Goal: Communication & Community: Answer question/provide support

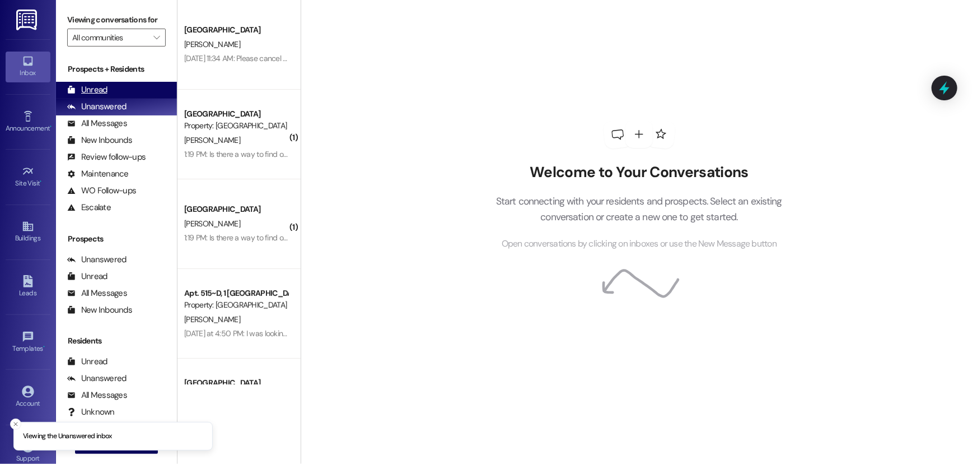
click at [78, 90] on div "Unread" at bounding box center [87, 90] width 40 height 12
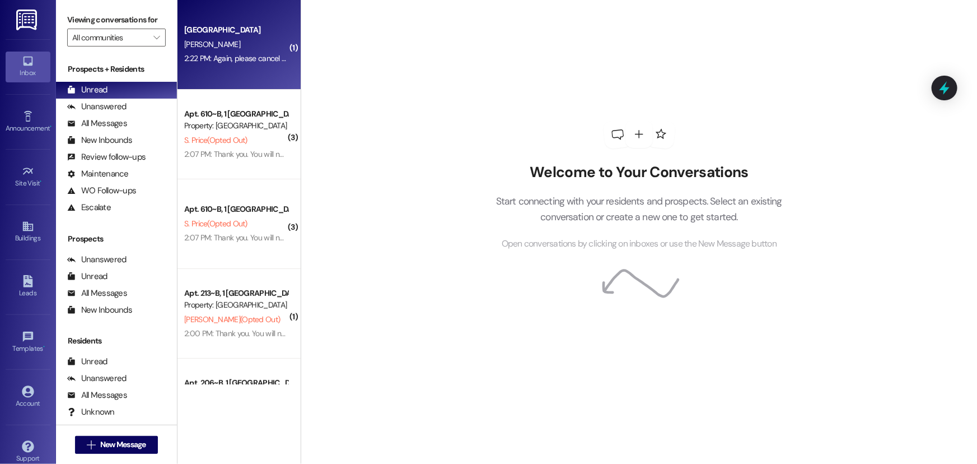
click at [220, 50] on div "R. Reeder" at bounding box center [236, 45] width 106 height 14
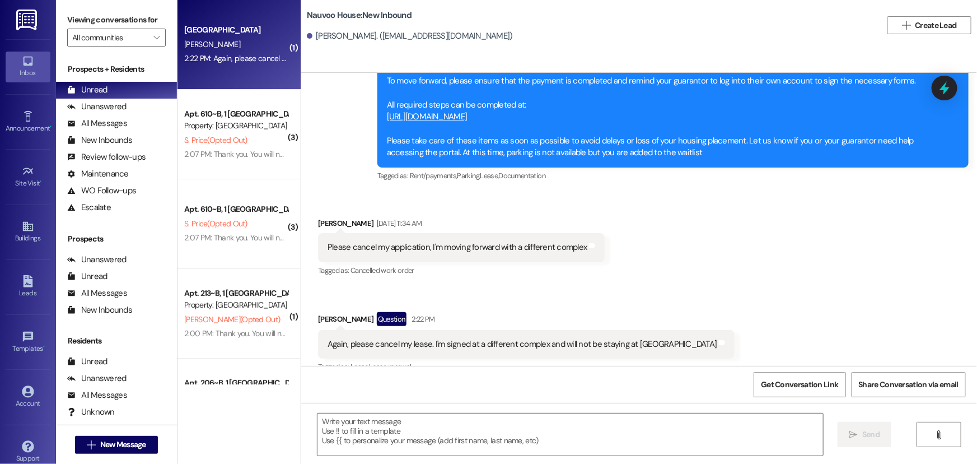
scroll to position [734, 0]
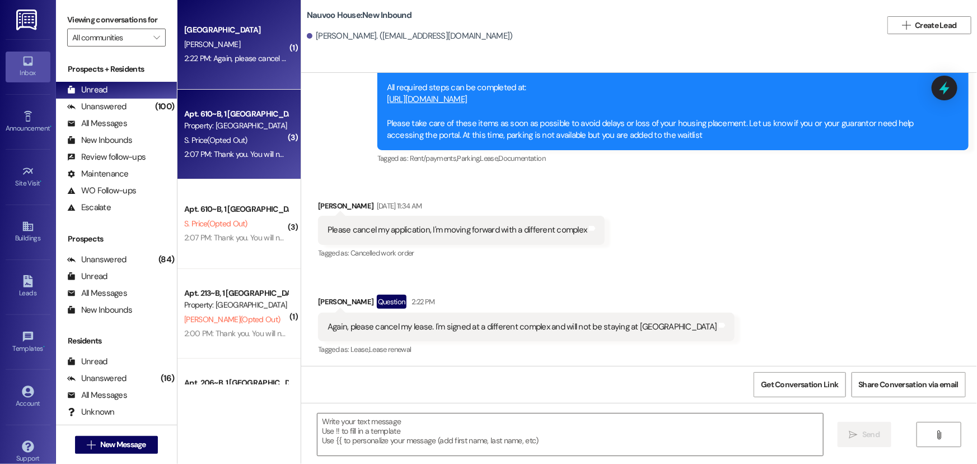
click at [225, 147] on div "2:07 PM: Thank you. You will no longer receive texts from this thread. Please r…" at bounding box center [236, 154] width 106 height 14
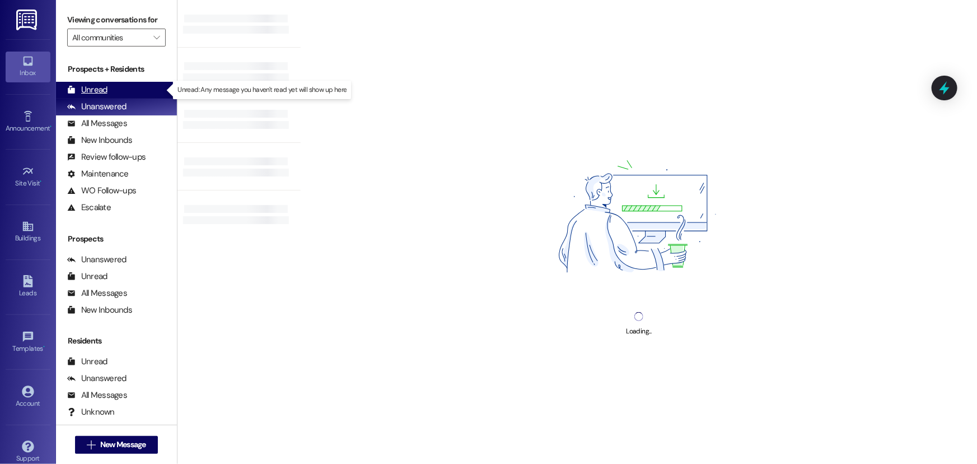
click at [146, 84] on div "Unread (0)" at bounding box center [116, 90] width 121 height 17
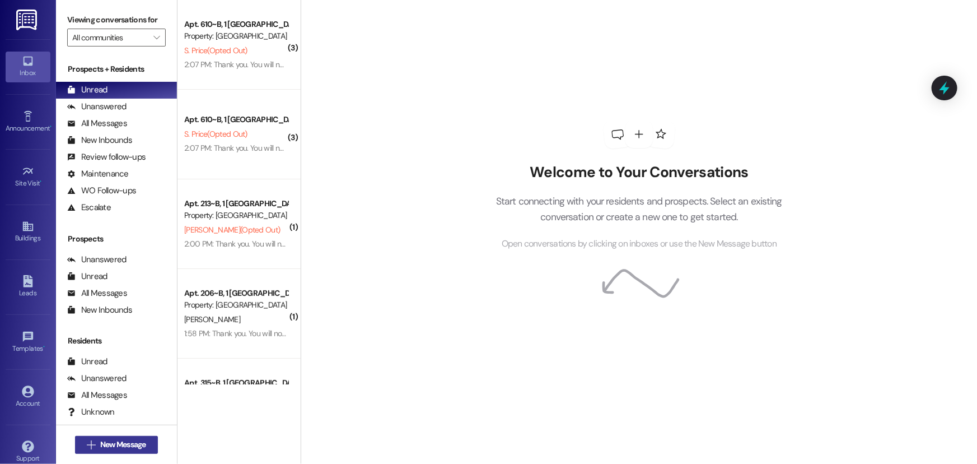
click at [132, 440] on span "New Message" at bounding box center [123, 445] width 46 height 12
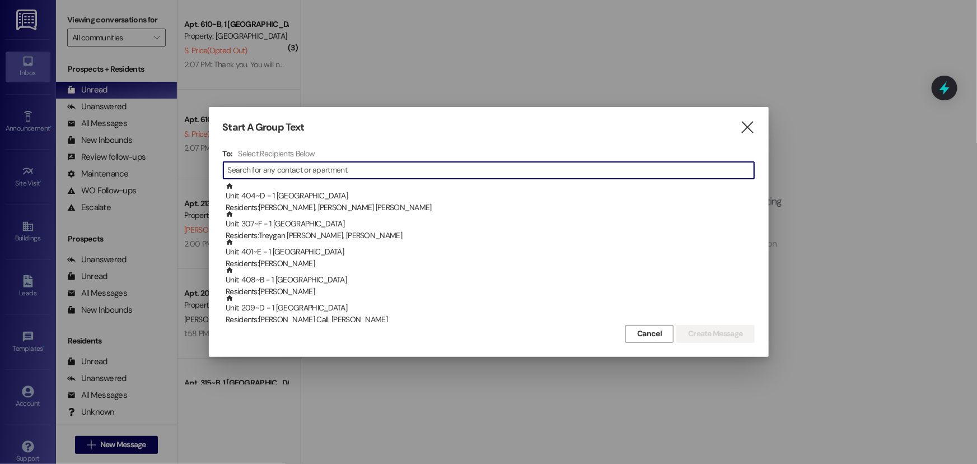
click at [268, 169] on input at bounding box center [491, 170] width 526 height 16
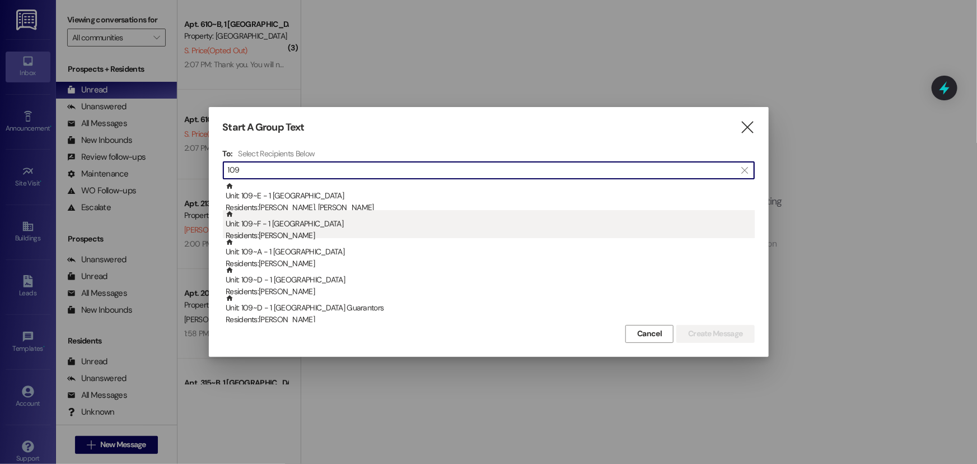
click at [324, 225] on div "Unit: 109~F - 1 Nauvoo House Residents: [PERSON_NAME]" at bounding box center [490, 226] width 529 height 32
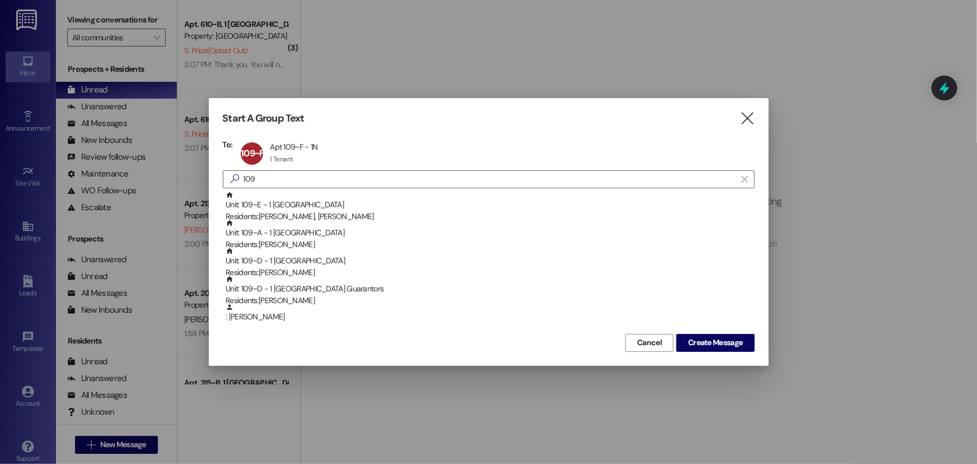
click at [324, 225] on div "Unit: 109~A - 1 Nauvoo House Residents: [PERSON_NAME]" at bounding box center [490, 235] width 529 height 32
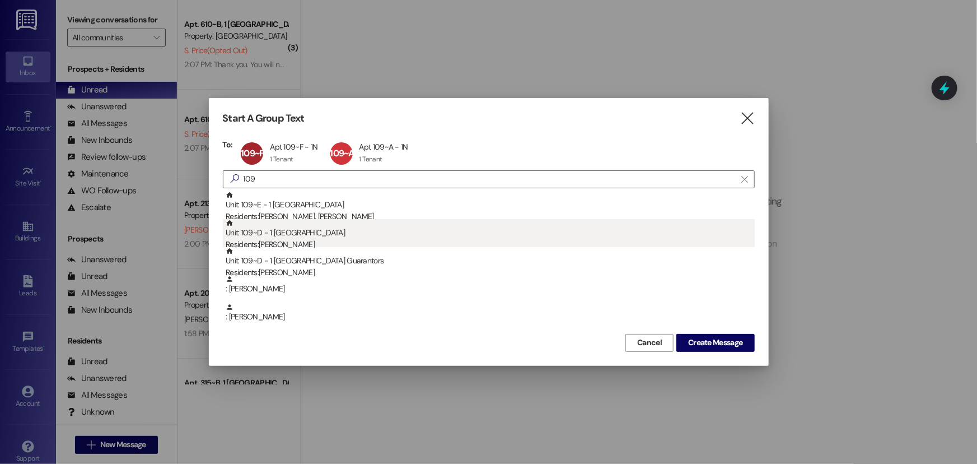
click at [328, 235] on div "Unit: 109~D - 1 Nauvoo House Residents: [PERSON_NAME]" at bounding box center [490, 235] width 529 height 32
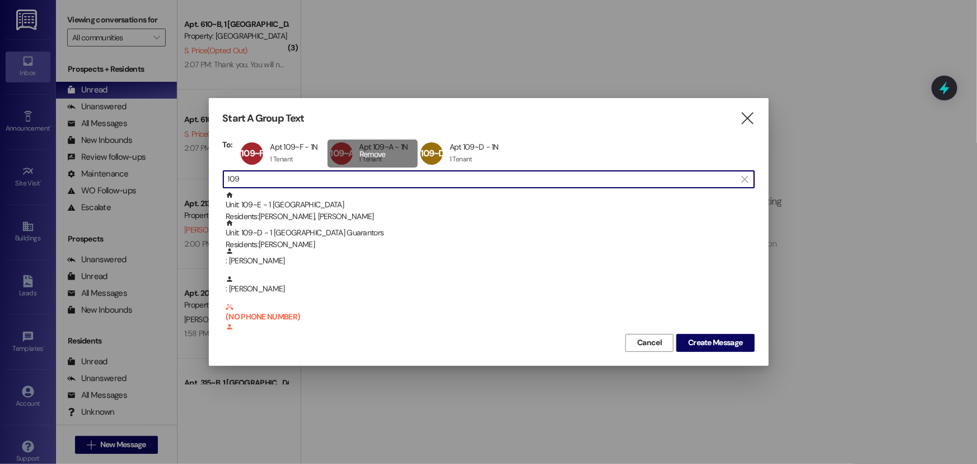
drag, startPoint x: 465, startPoint y: 149, endPoint x: 409, endPoint y: 147, distance: 56.0
click at [464, 149] on div "109~D Apt 109~D - 1N Apt 109~D - 1N 1 Tenant 1 Tenant click to remove" at bounding box center [463, 153] width 91 height 28
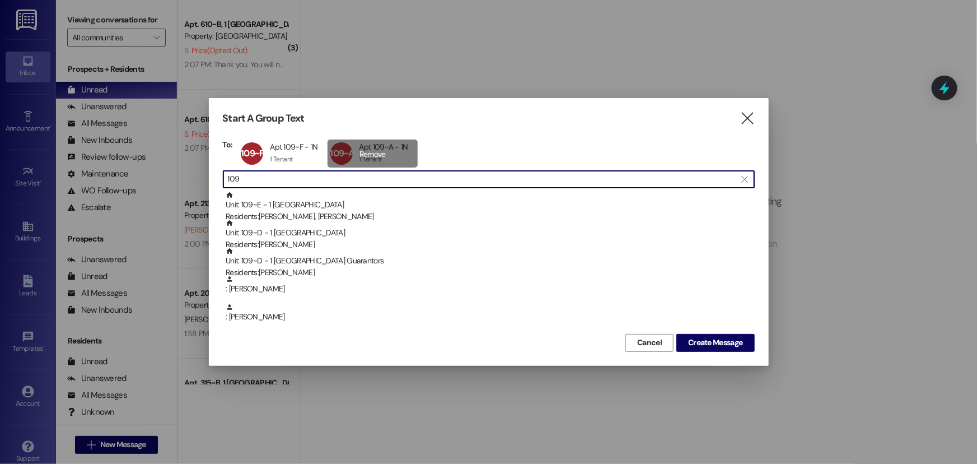
click at [385, 148] on div "109~A Apt 109~A - 1N Apt 109~A - 1N 1 Tenant 1 Tenant click to remove" at bounding box center [373, 153] width 90 height 28
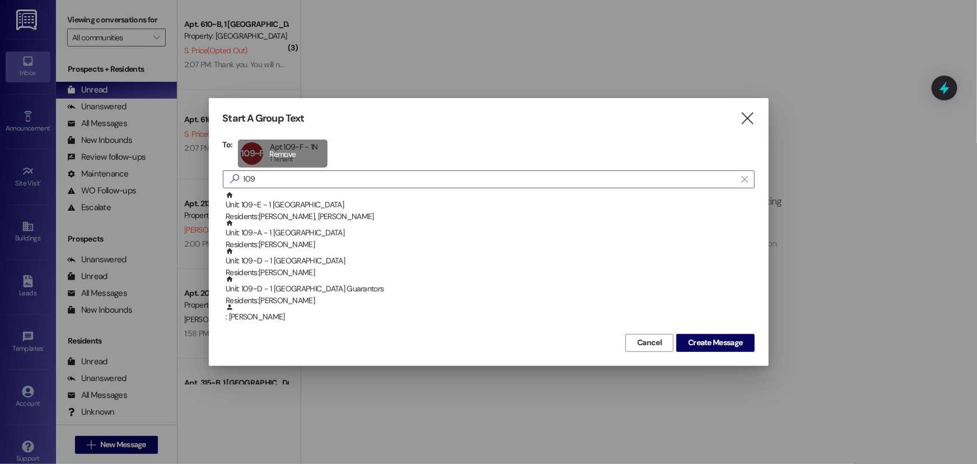
click at [295, 150] on div "109~F Apt 109~F - 1N Apt 109~F - 1N 1 Tenant 1 Tenant click to remove" at bounding box center [282, 153] width 89 height 28
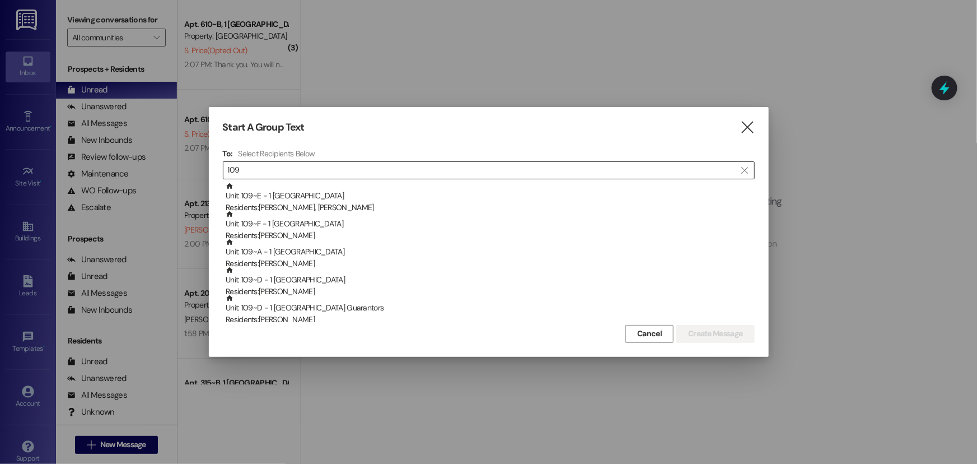
click at [284, 173] on input "109" at bounding box center [482, 170] width 509 height 16
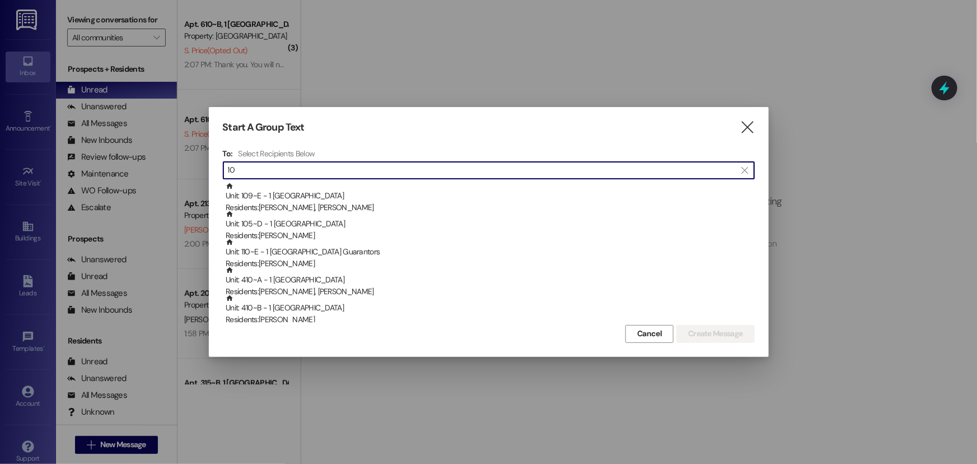
type input "1"
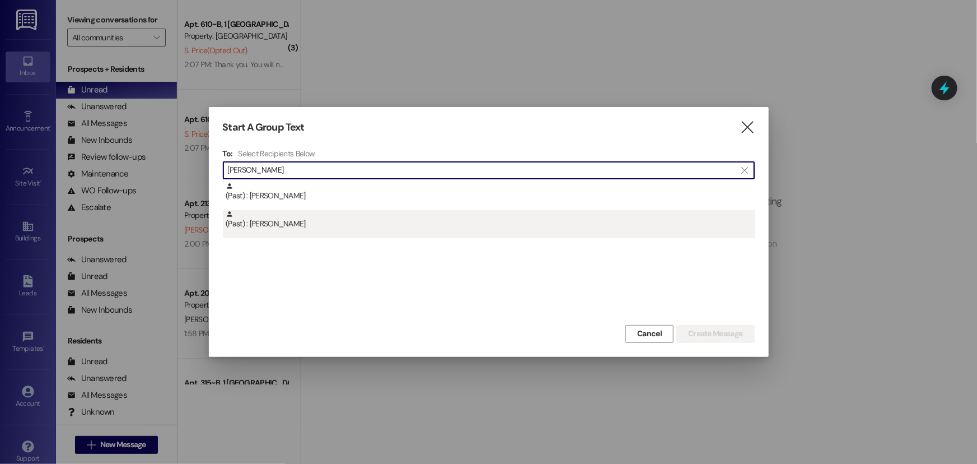
click at [293, 221] on div "(Past) : [PERSON_NAME]" at bounding box center [490, 220] width 529 height 20
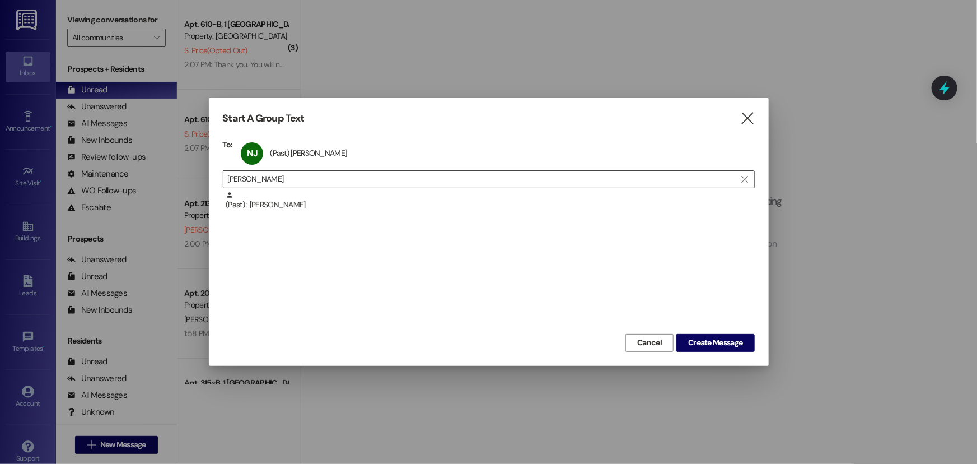
click at [291, 181] on input "[PERSON_NAME]" at bounding box center [482, 179] width 509 height 16
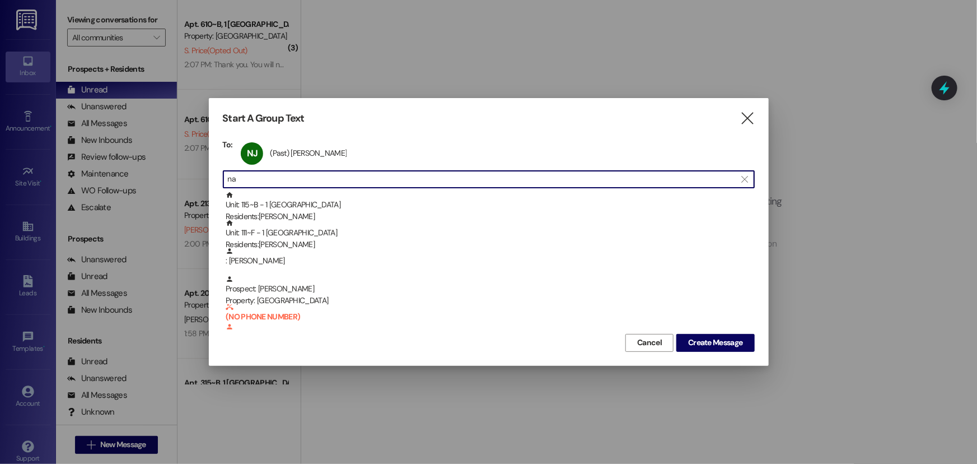
type input "n"
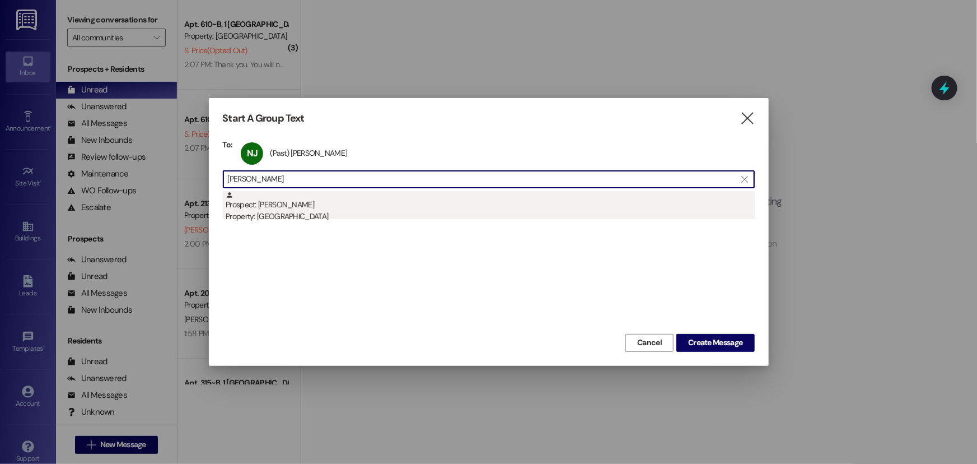
click at [293, 204] on div "Prospect: [PERSON_NAME] Property: [GEOGRAPHIC_DATA]" at bounding box center [490, 207] width 529 height 32
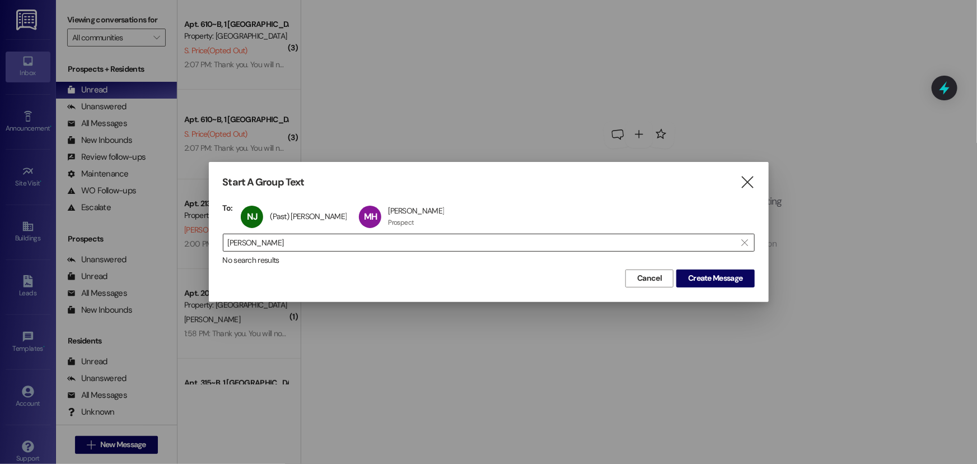
click at [279, 240] on input "[PERSON_NAME]" at bounding box center [482, 243] width 509 height 16
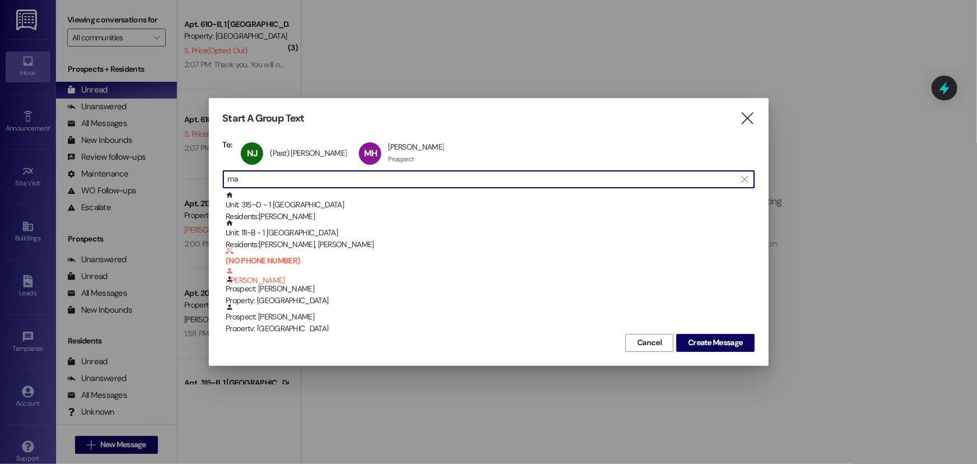
type input "m"
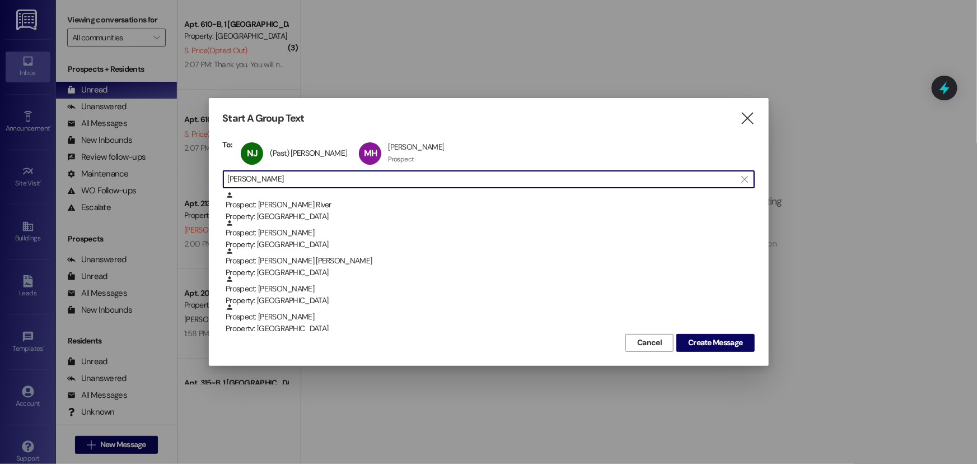
click at [279, 240] on div "Property: [GEOGRAPHIC_DATA]" at bounding box center [490, 245] width 529 height 12
click at [282, 180] on input "[PERSON_NAME]" at bounding box center [482, 179] width 509 height 16
type input "c"
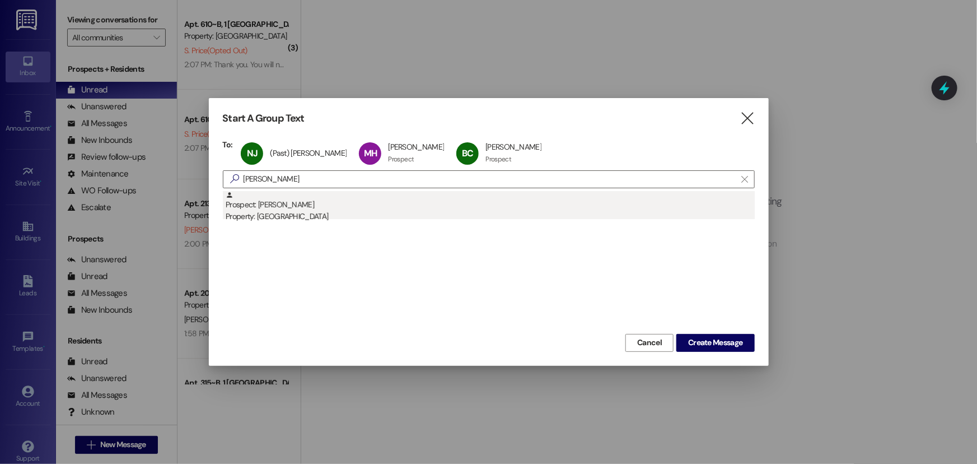
click at [283, 204] on div "Prospect: [PERSON_NAME] Property: [GEOGRAPHIC_DATA]" at bounding box center [490, 207] width 529 height 32
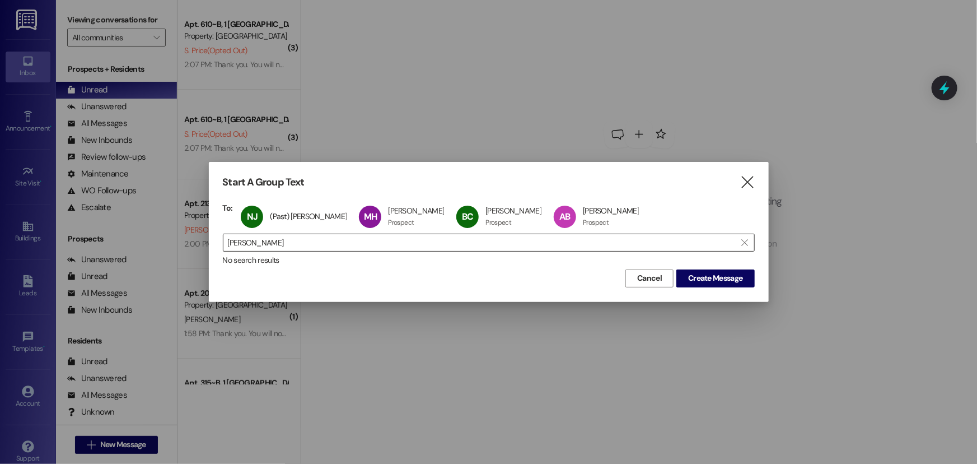
click at [275, 242] on input "[PERSON_NAME]" at bounding box center [482, 243] width 509 height 16
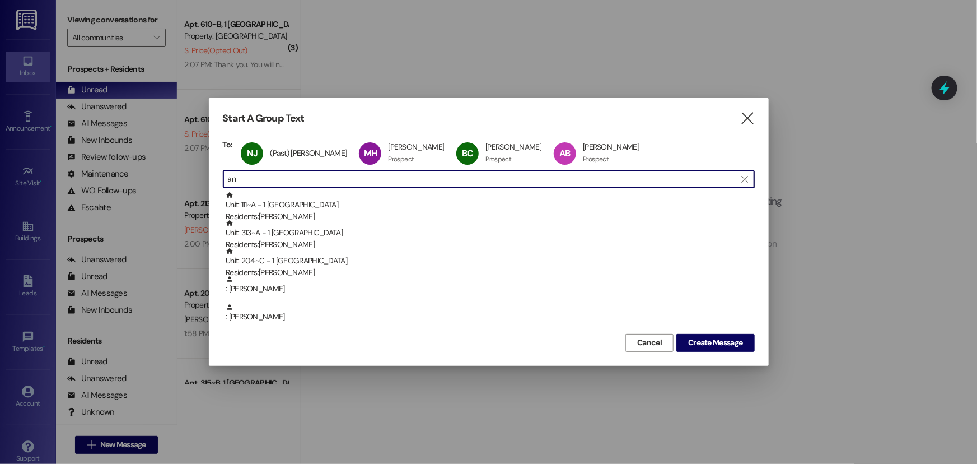
type input "a"
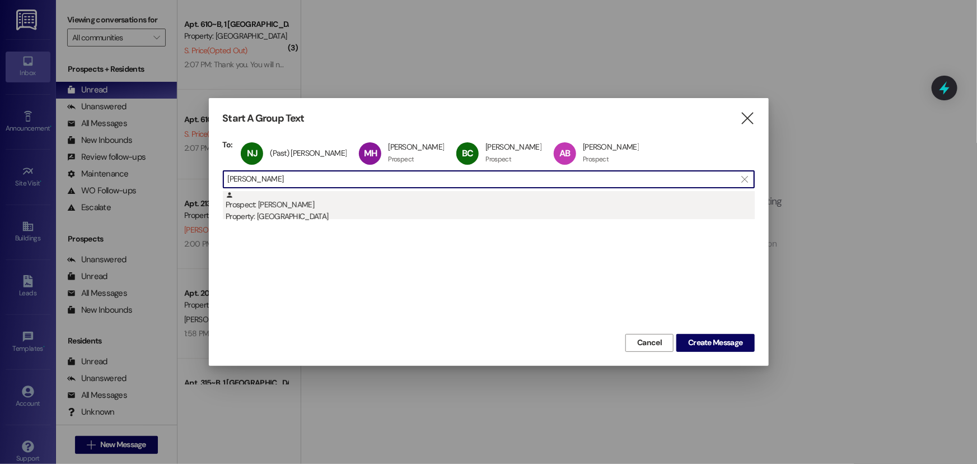
click at [296, 209] on div "Prospect: [PERSON_NAME] Property: [GEOGRAPHIC_DATA]" at bounding box center [490, 207] width 529 height 32
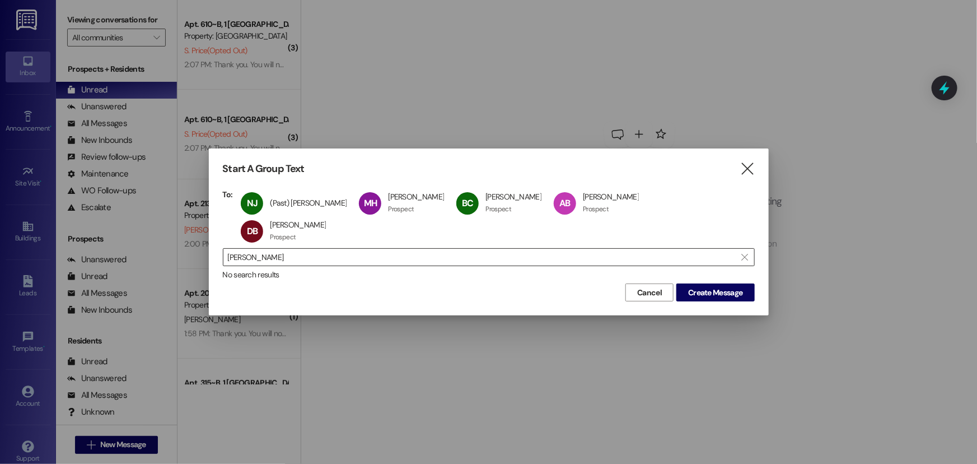
click at [286, 249] on input "[PERSON_NAME]" at bounding box center [482, 257] width 509 height 16
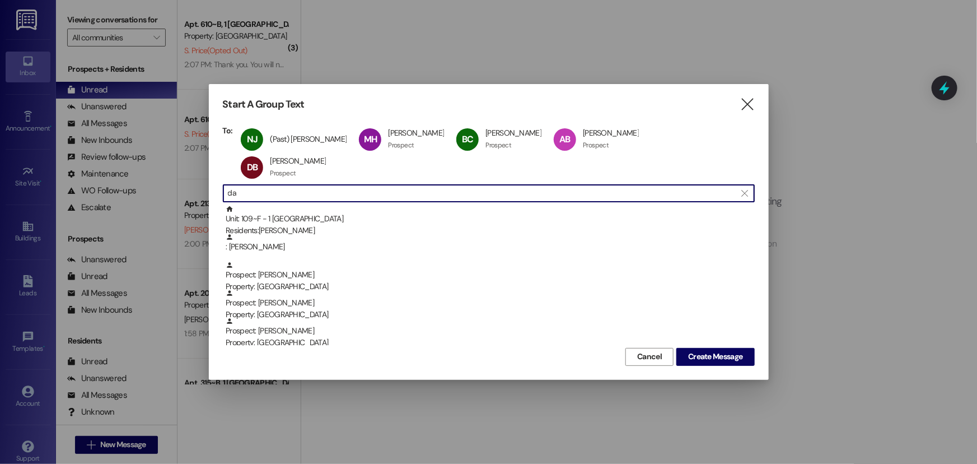
type input "d"
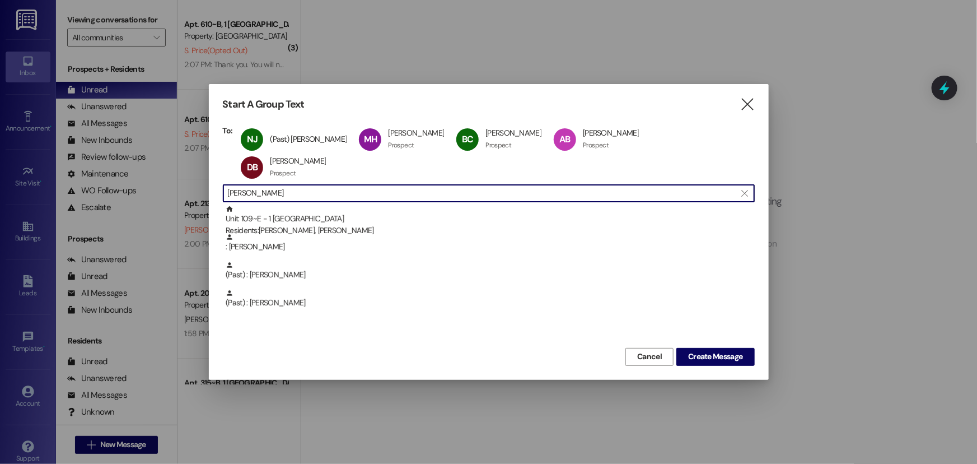
type input "[PERSON_NAME]"
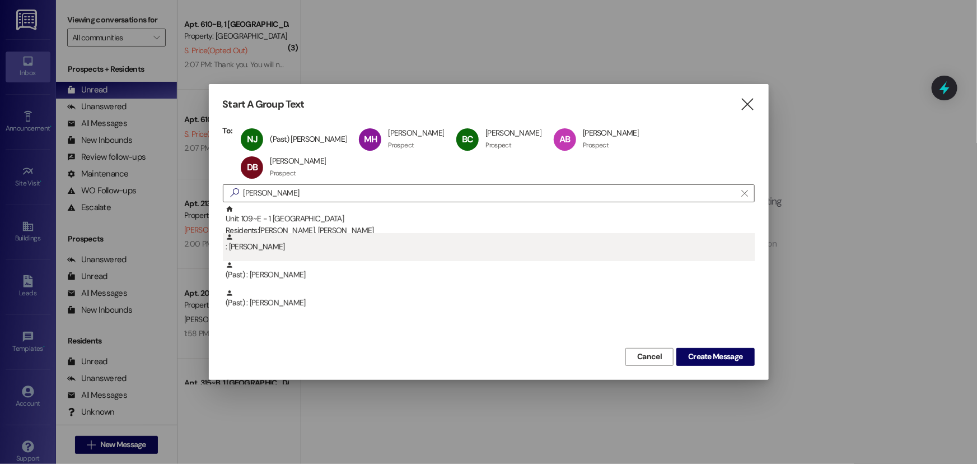
click at [286, 239] on div ": [PERSON_NAME]" at bounding box center [489, 247] width 532 height 28
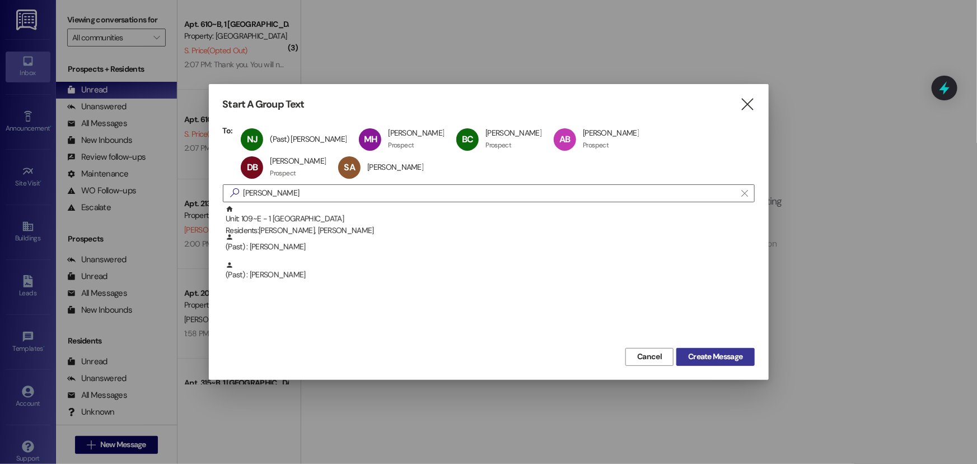
click at [701, 360] on span "Create Message" at bounding box center [715, 357] width 54 height 12
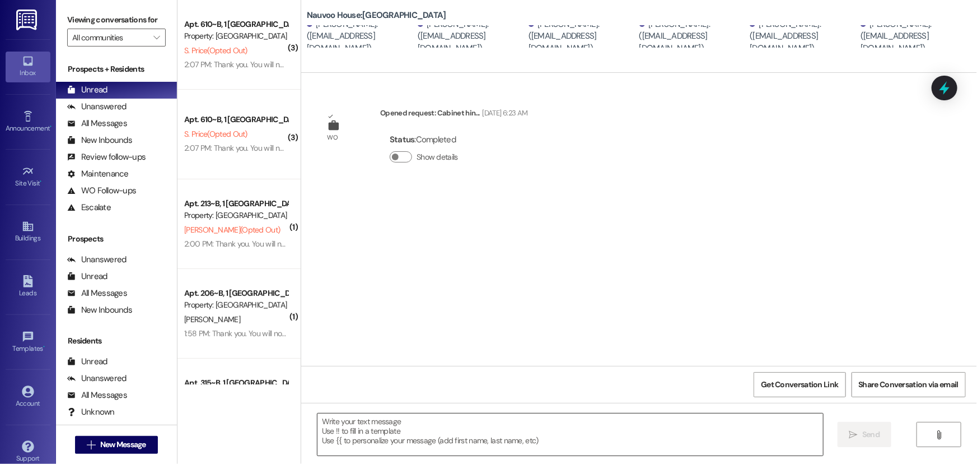
click at [400, 445] on textarea at bounding box center [571, 434] width 506 height 42
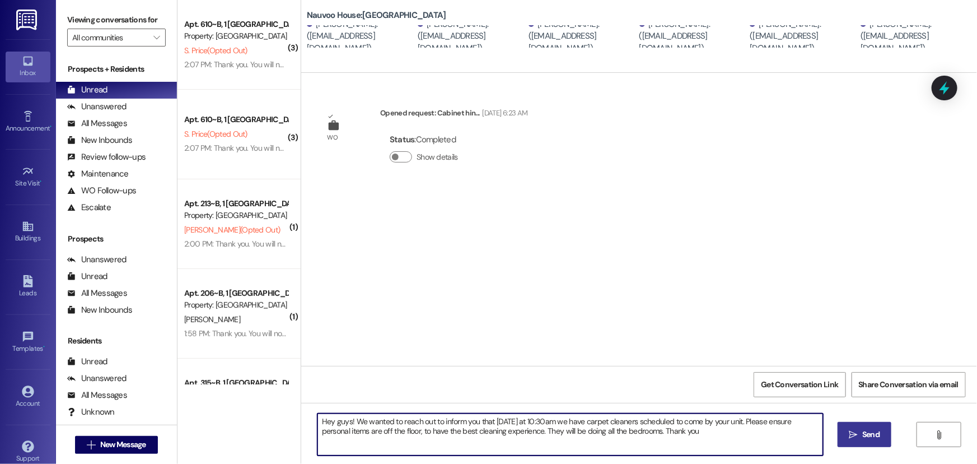
type textarea "Hey guys! We wanted to reach out to inform you that [DATE] at 10:30am we have c…"
click at [860, 432] on span "Send" at bounding box center [871, 434] width 22 height 12
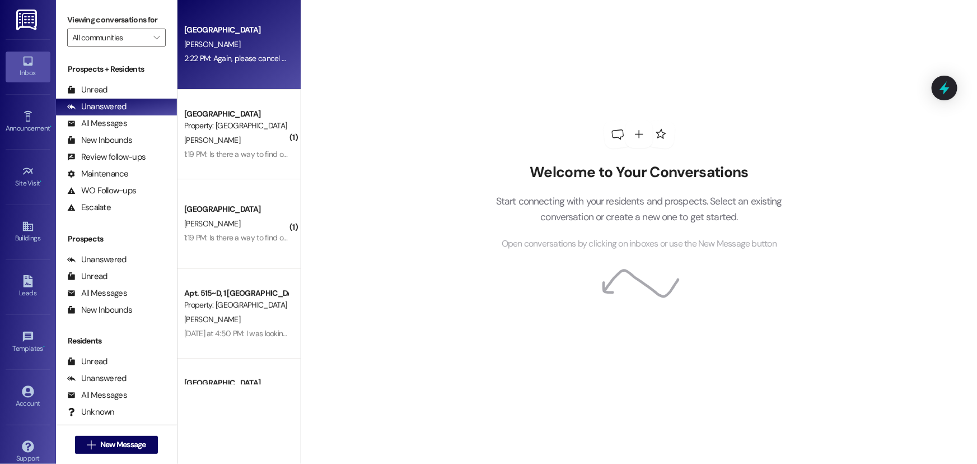
click at [217, 58] on div "2:22 PM: Again, please cancel my lease. I'm signed at a different complex and w…" at bounding box center [380, 58] width 392 height 10
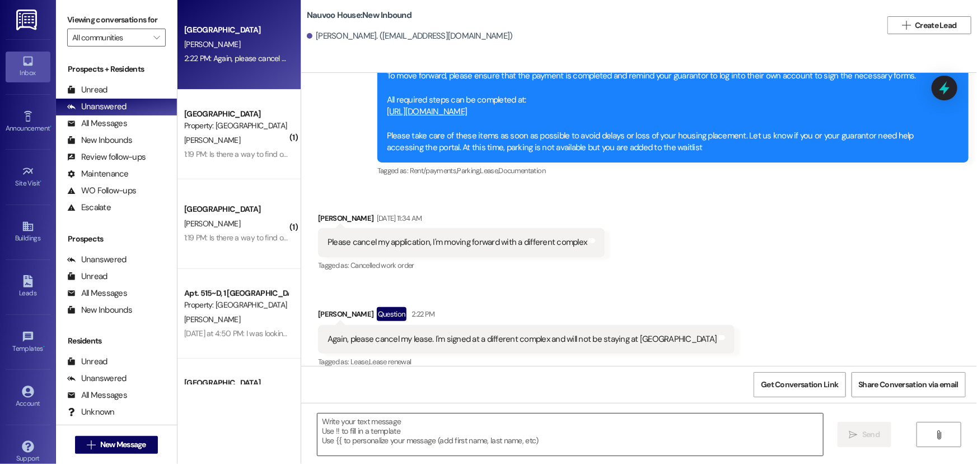
scroll to position [734, 0]
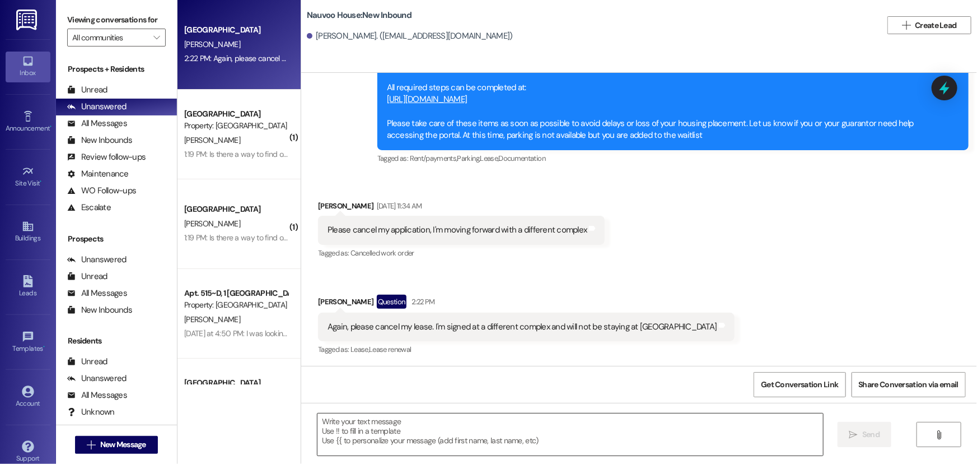
click at [328, 421] on textarea at bounding box center [571, 434] width 506 height 42
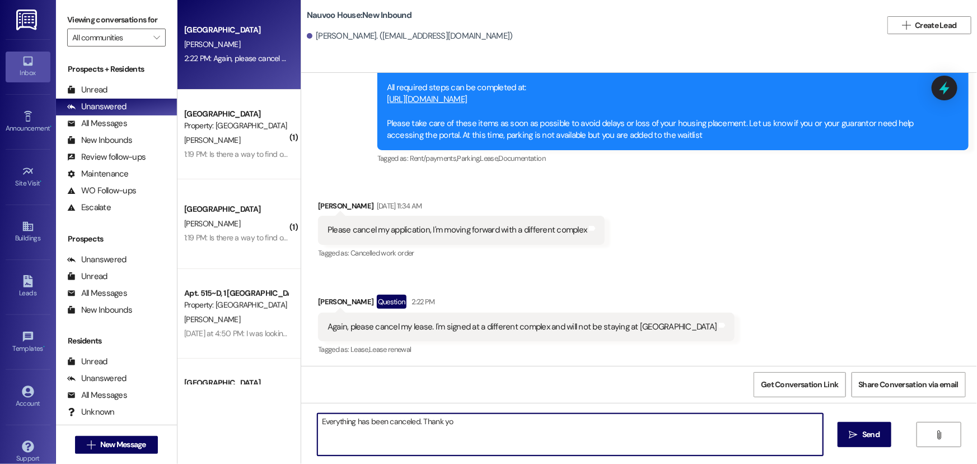
type textarea "Everything has been canceled. Thank you"
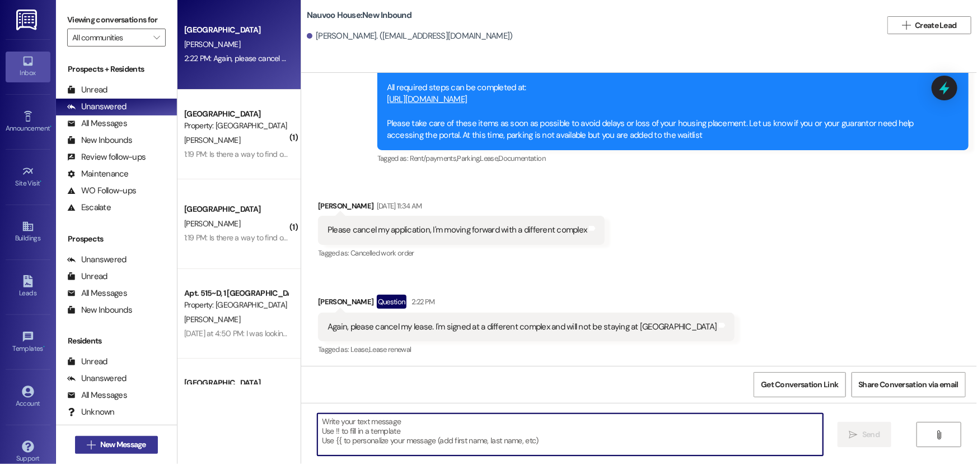
click at [109, 442] on span "New Message" at bounding box center [123, 445] width 46 height 12
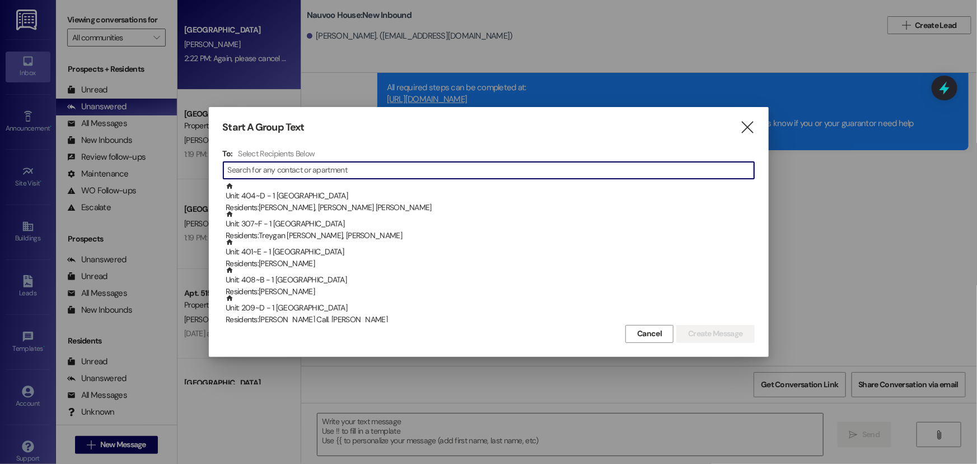
click at [293, 174] on input at bounding box center [491, 170] width 526 height 16
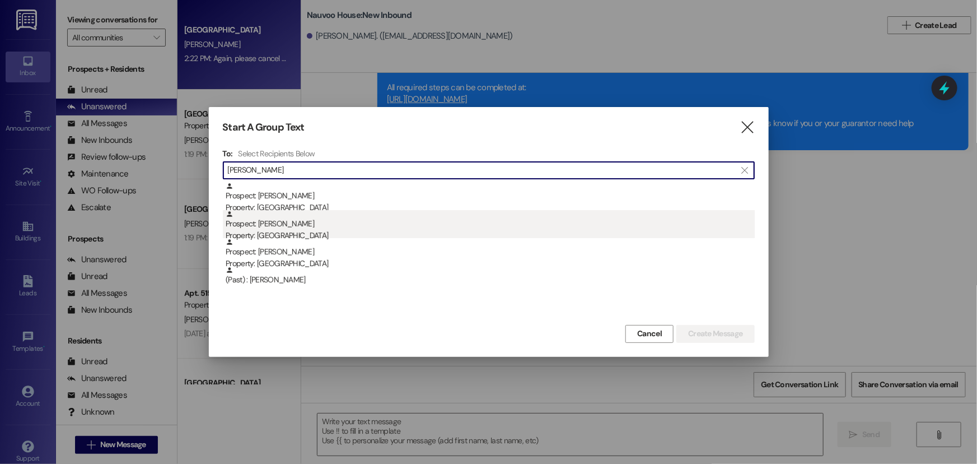
type input "ellis"
click at [315, 228] on div "Prospect: Gracie Ellis Property: Nauvoo House" at bounding box center [490, 226] width 529 height 32
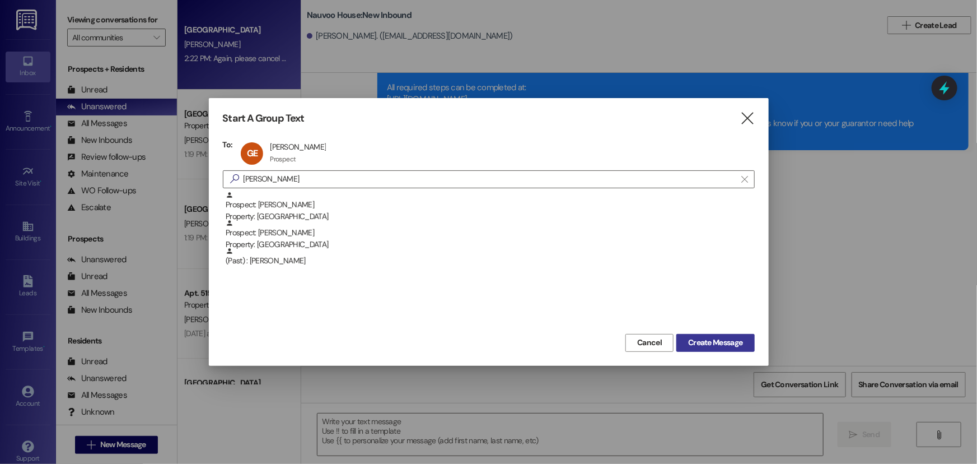
click at [706, 339] on span "Create Message" at bounding box center [715, 343] width 54 height 12
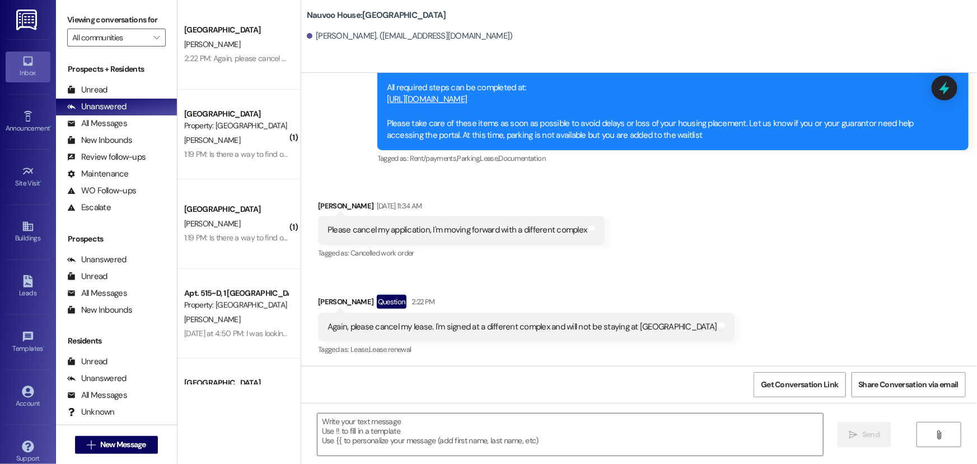
scroll to position [657, 0]
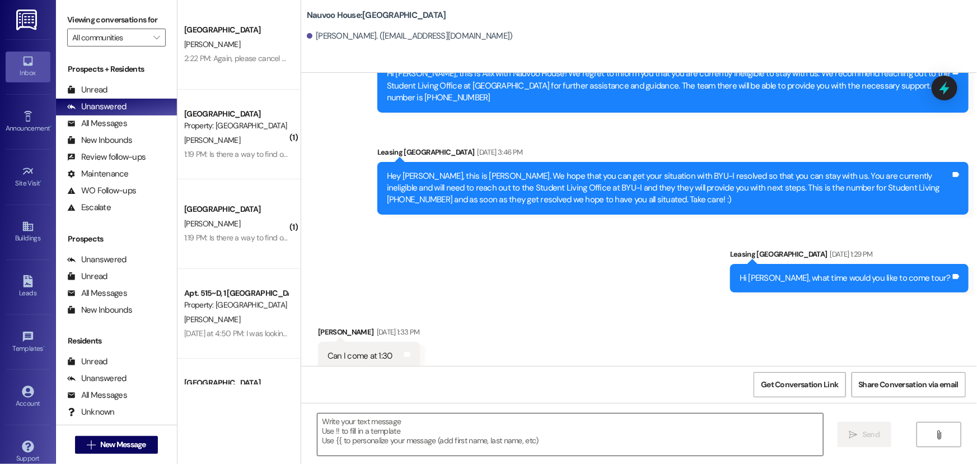
click at [350, 442] on textarea at bounding box center [571, 434] width 506 height 42
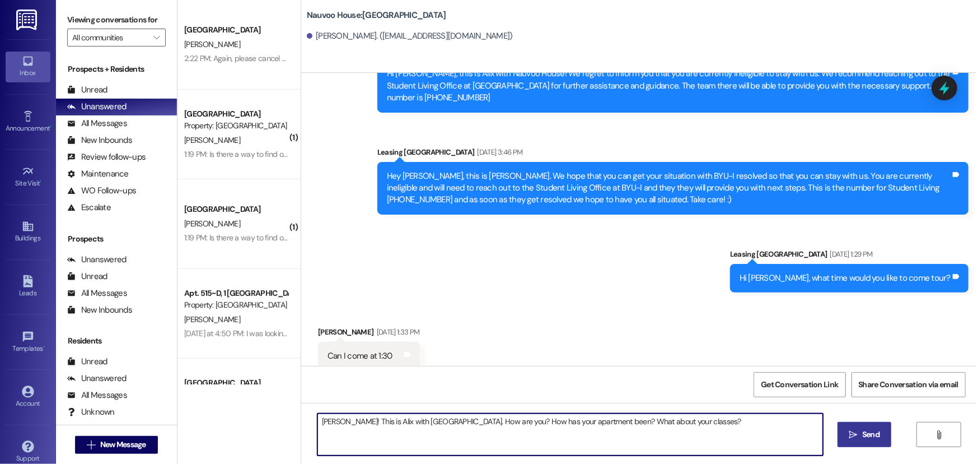
type textarea "Gracie! This is Alix with Nauvoo House. How are you? How has your apartment bee…"
click at [855, 429] on span " Send" at bounding box center [864, 434] width 35 height 12
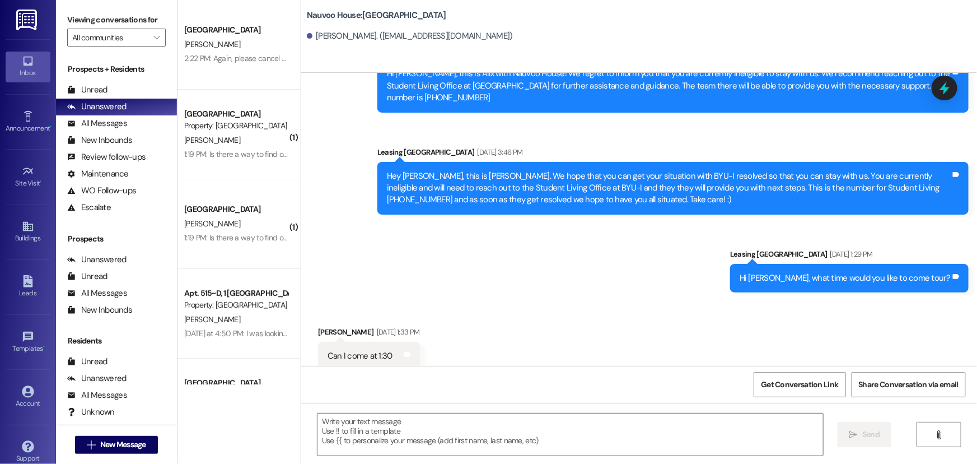
scroll to position [567, 0]
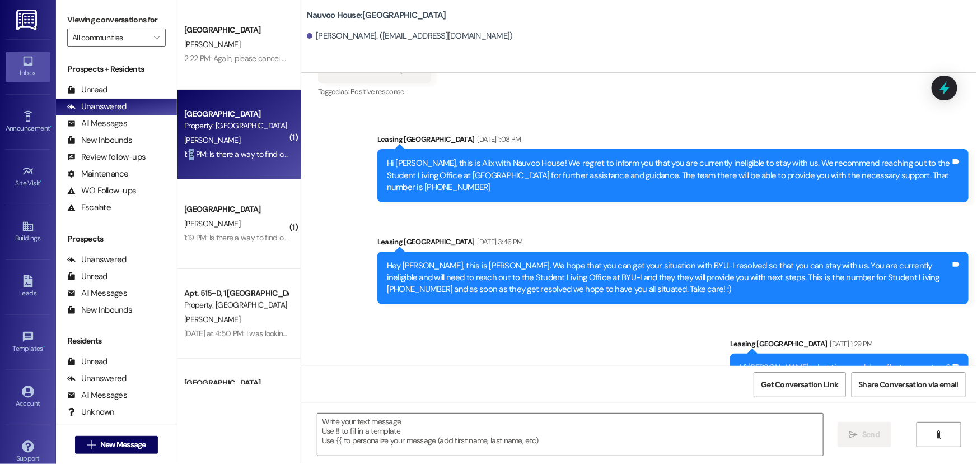
click at [186, 152] on div "1:19 PM: Is there a way to find out when work orders will be addressed? I want …" at bounding box center [446, 154] width 525 height 10
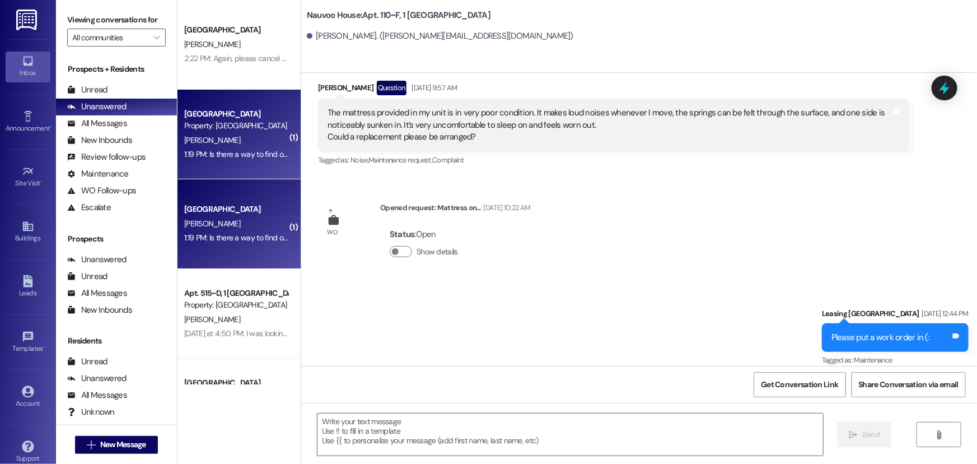
scroll to position [17188, 0]
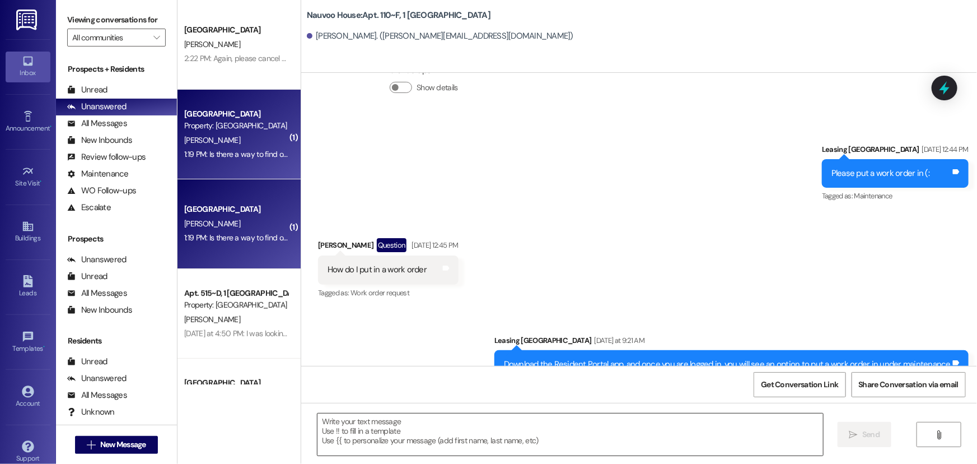
click at [376, 435] on textarea at bounding box center [571, 434] width 506 height 42
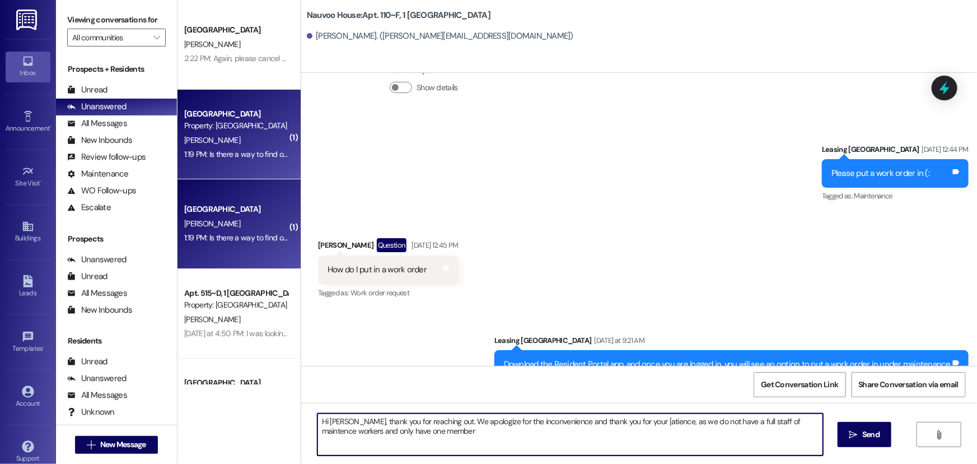
click at [622, 421] on textarea "Hi Roy, thank you for reaching out. We apologize for the inconvenience and than…" at bounding box center [571, 434] width 506 height 42
drag, startPoint x: 775, startPoint y: 424, endPoint x: 674, endPoint y: 428, distance: 101.5
click at [670, 429] on textarea "Hi Roy, thank you for reaching out. We apologize for the inconvenience and than…" at bounding box center [571, 434] width 506 height 42
click at [778, 418] on textarea "Hi Roy, thank you for reaching out. We apologize for the inconvenience and than…" at bounding box center [571, 434] width 506 height 42
click at [795, 439] on textarea "Hi Roy, thank you for reaching out. We apologize for the inconvenience and than…" at bounding box center [571, 434] width 506 height 42
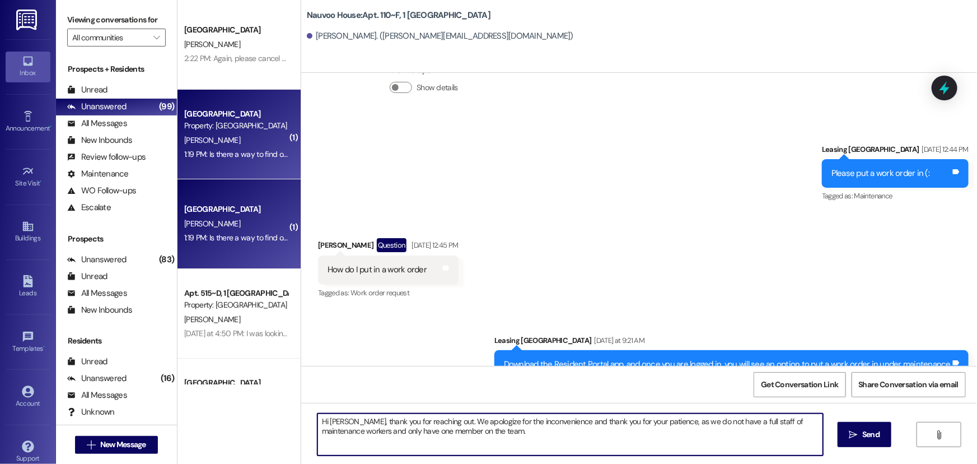
click at [507, 426] on textarea "Hi Roy, thank you for reaching out. We apologize for the inconvenience and than…" at bounding box center [571, 434] width 506 height 42
type textarea "Hi Roy, thank you for reaching out. We apologize for the inconvenience and than…"
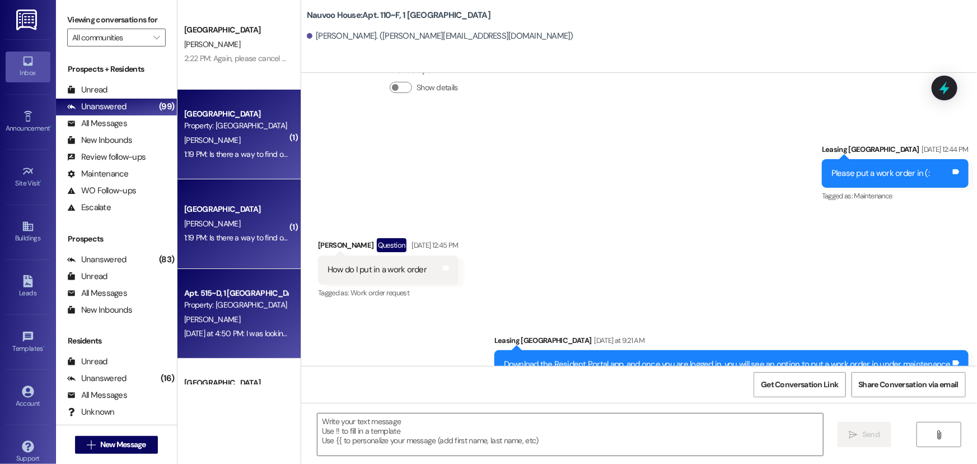
click at [194, 304] on div "Property: [GEOGRAPHIC_DATA]" at bounding box center [236, 305] width 104 height 12
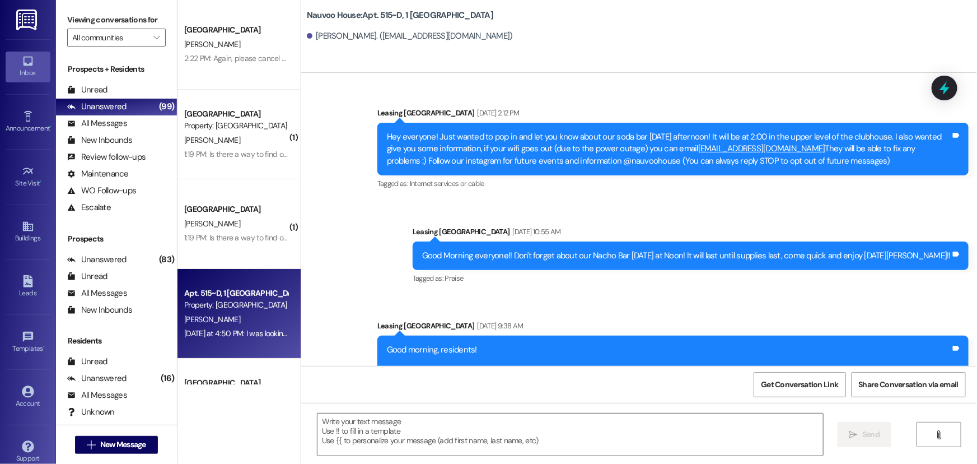
scroll to position [28296, 0]
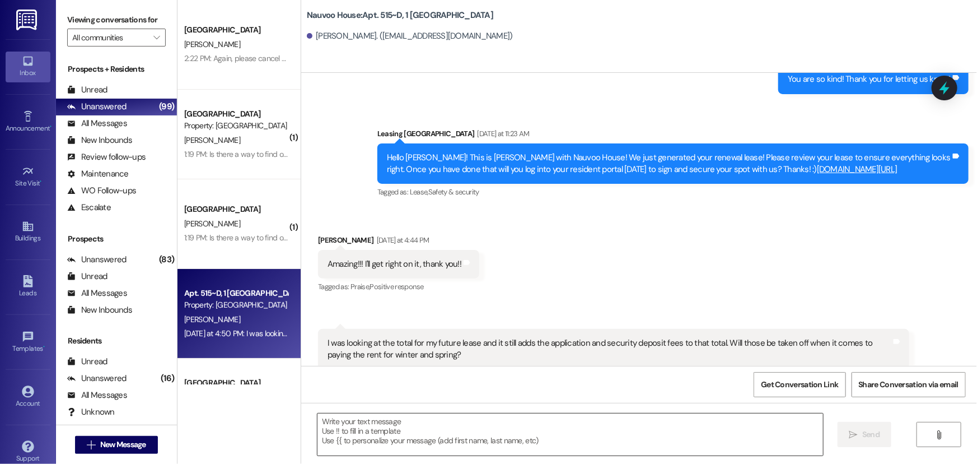
click at [529, 426] on textarea at bounding box center [571, 434] width 506 height 42
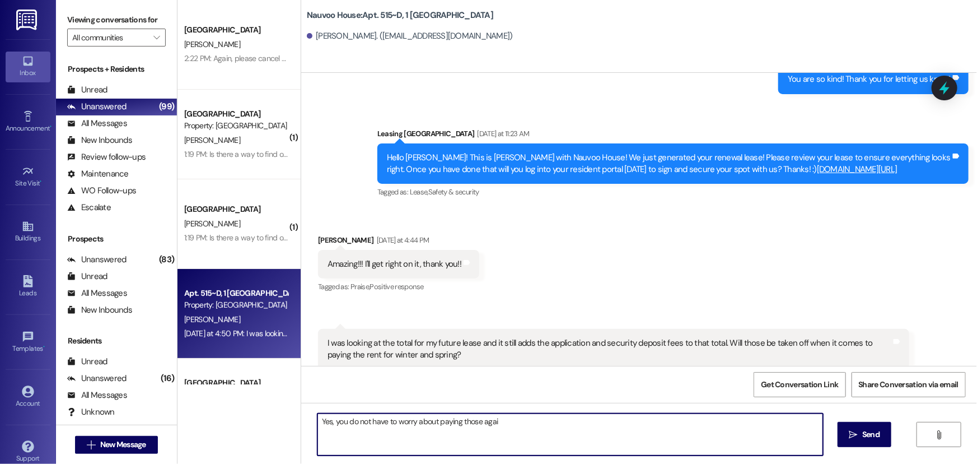
type textarea "Yes, you do not have to worry about paying those again"
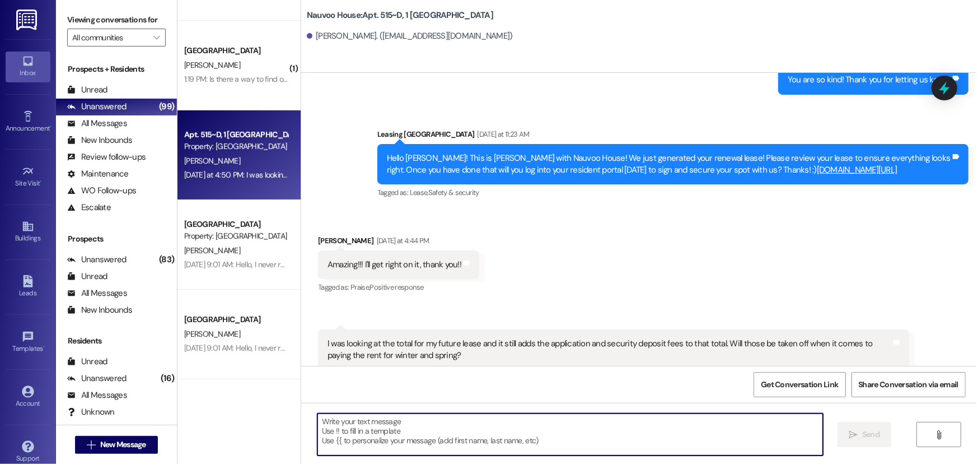
scroll to position [203, 0]
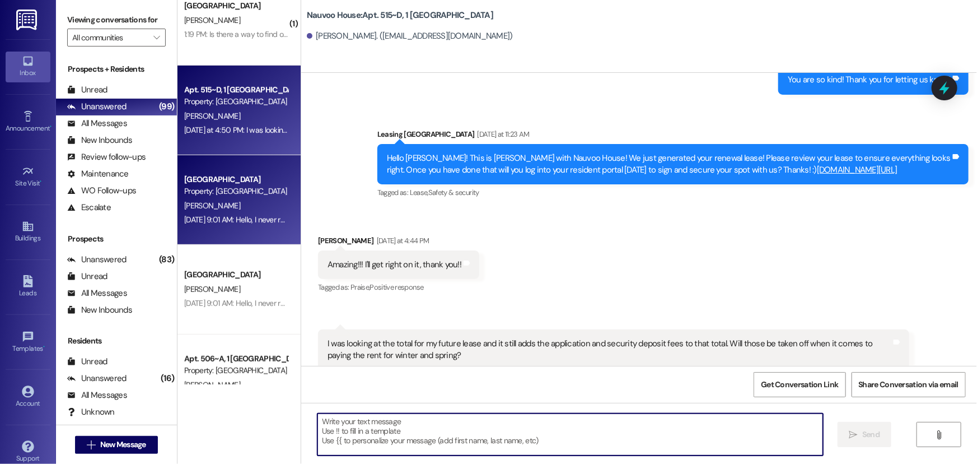
click at [218, 209] on div "K. Bragg" at bounding box center [236, 206] width 106 height 14
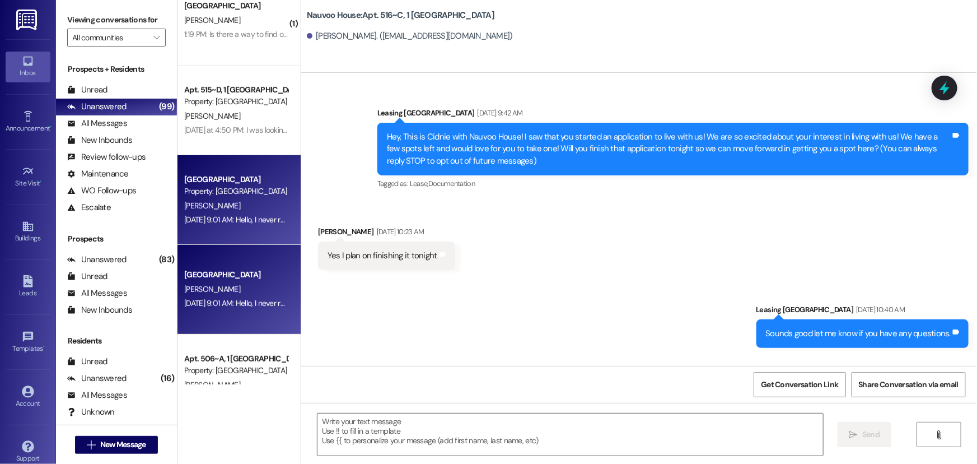
scroll to position [16296, 0]
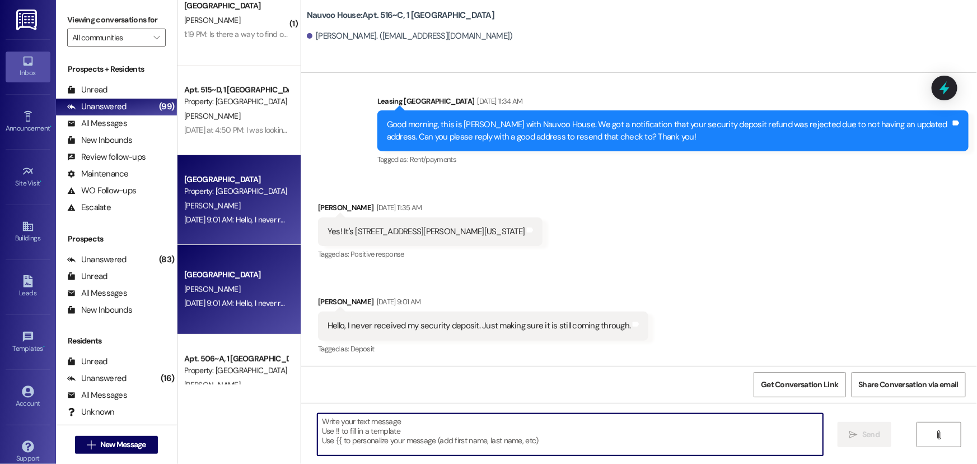
click at [361, 431] on textarea at bounding box center [571, 434] width 506 height 42
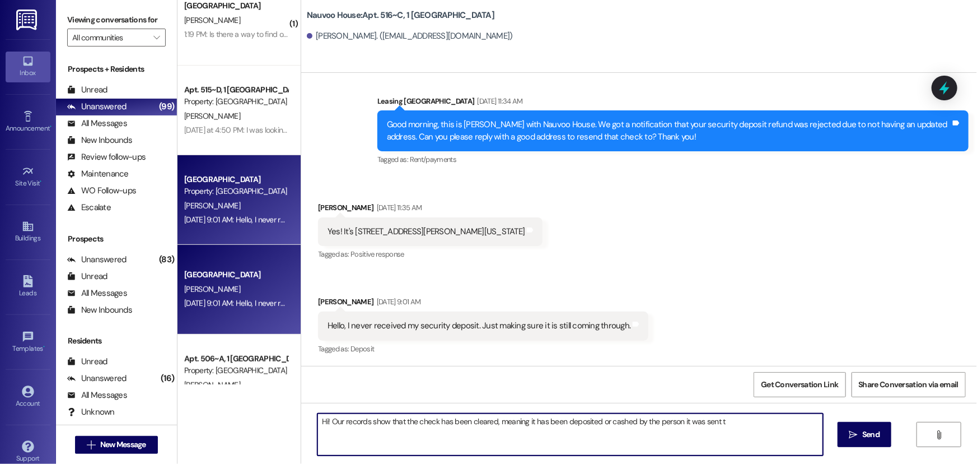
type textarea "Hi! Our records show that the check has been cleared, meaning it has been depos…"
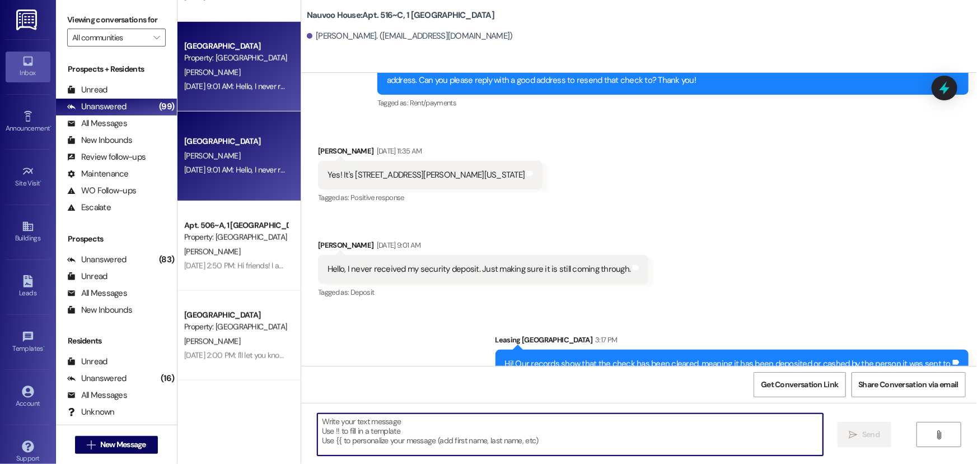
scroll to position [407, 0]
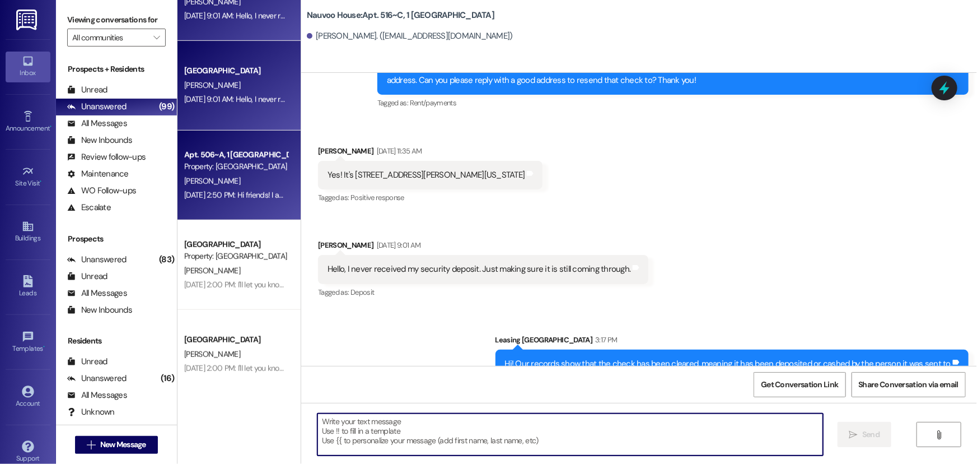
click at [217, 199] on div "Sep 11, 2025 at 2:50 PM: Hi friends! I am so sorry to have to come back again, …" at bounding box center [473, 195] width 579 height 10
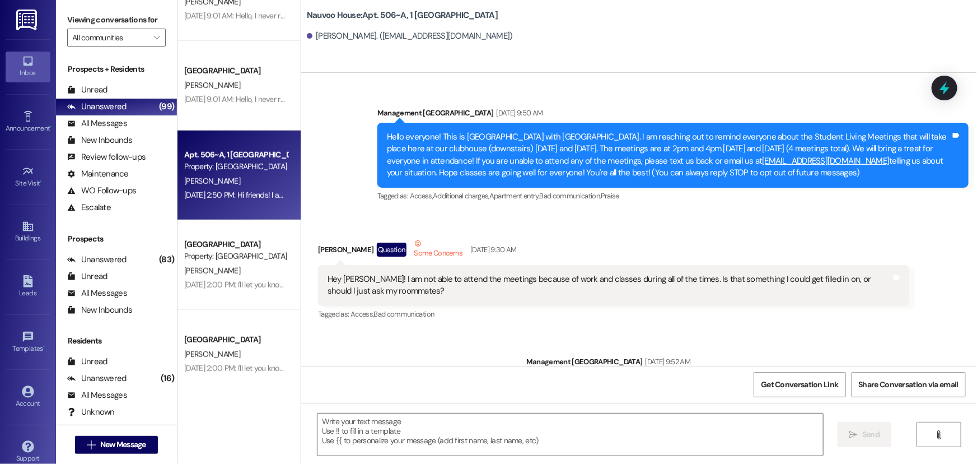
scroll to position [30166, 0]
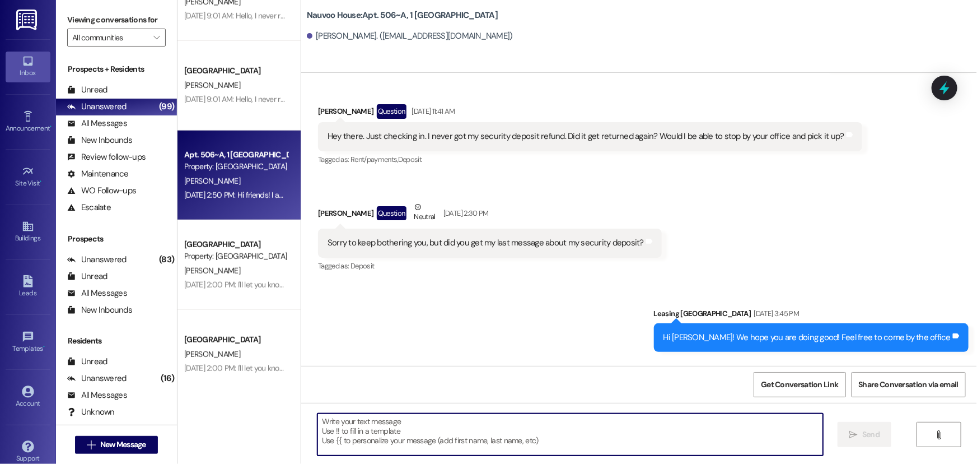
click at [423, 435] on textarea at bounding box center [571, 434] width 506 height 42
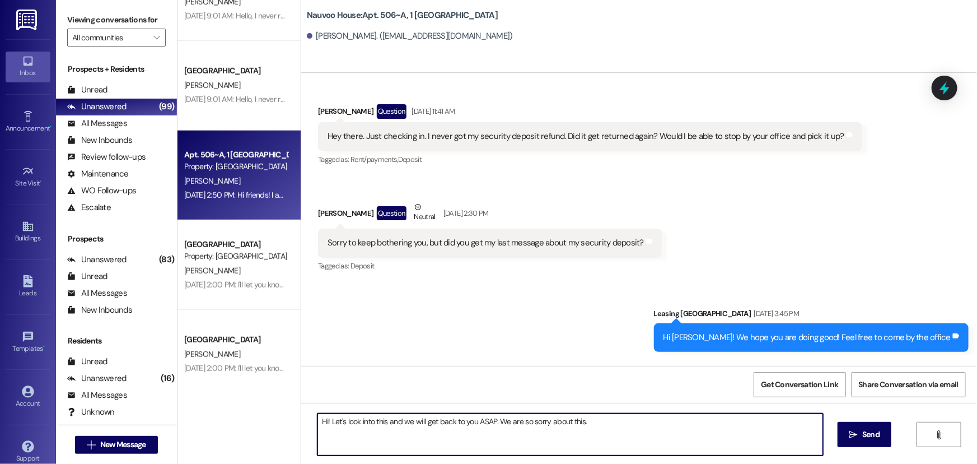
type textarea "Hi! Let's look into this and we will get back to you ASAP. We are so sorry abou…"
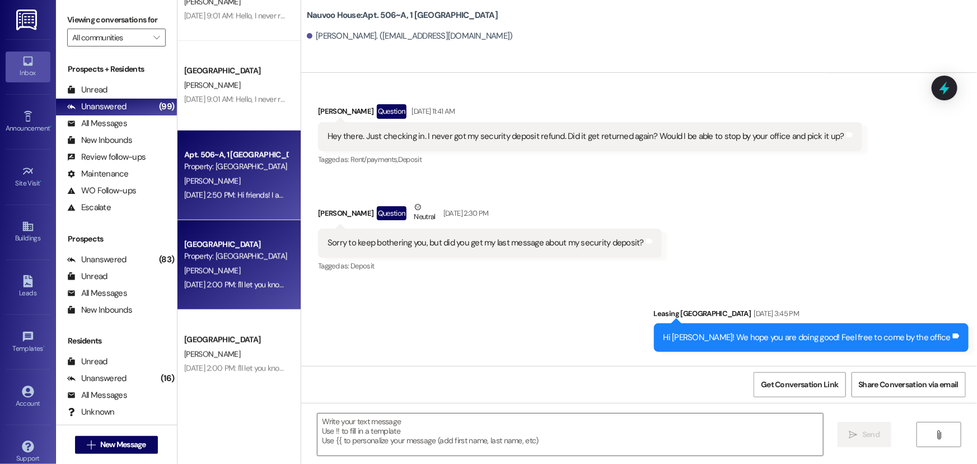
click at [230, 297] on div "Nauvoo House Prospect Property: Nauvoo House S. Wade Sep 09, 2025 at 2:00 PM: I…" at bounding box center [239, 265] width 123 height 90
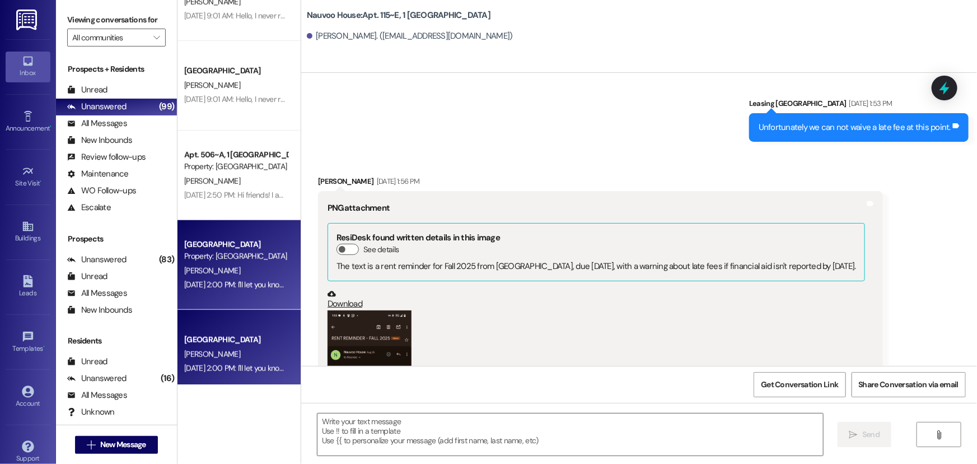
scroll to position [27050, 0]
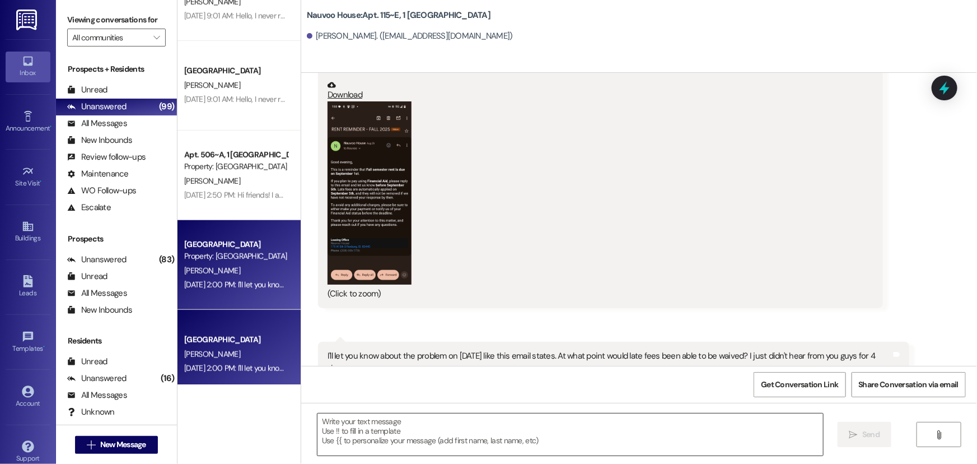
click at [372, 426] on textarea at bounding box center [571, 434] width 506 height 42
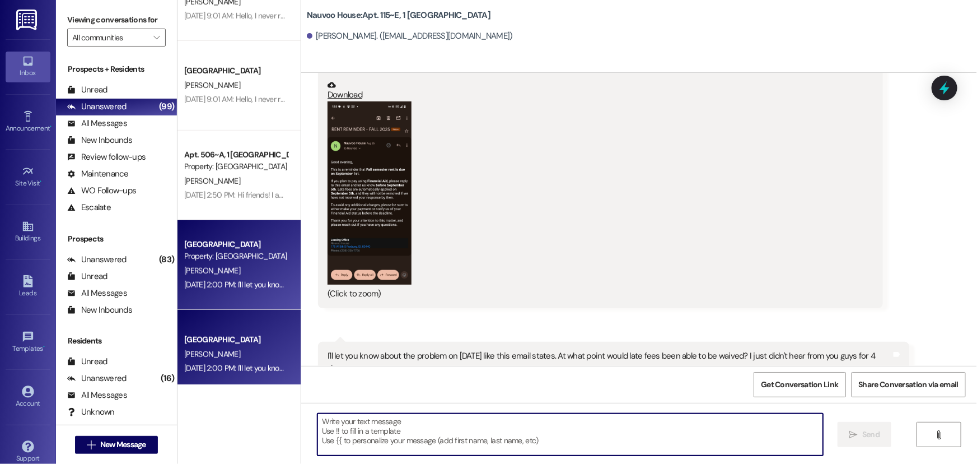
click at [372, 426] on textarea at bounding box center [571, 434] width 506 height 42
type textarea "H"
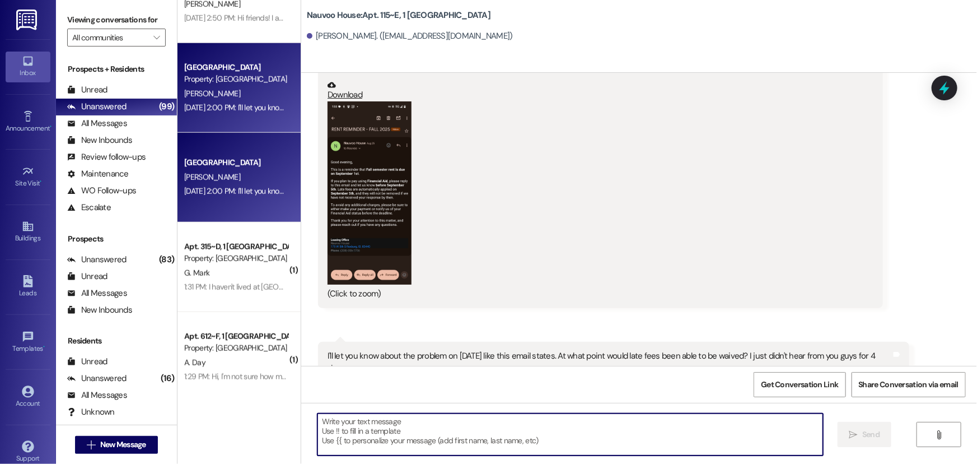
scroll to position [611, 0]
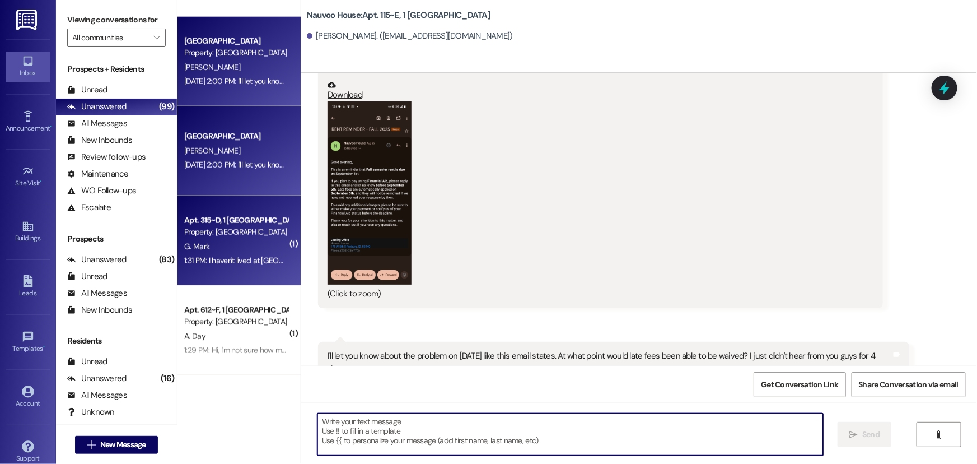
click at [243, 254] on div "1:31 PM: I haven't lived at Nauvoo for like 4 years 1:31 PM: I haven't lived at…" at bounding box center [236, 261] width 106 height 14
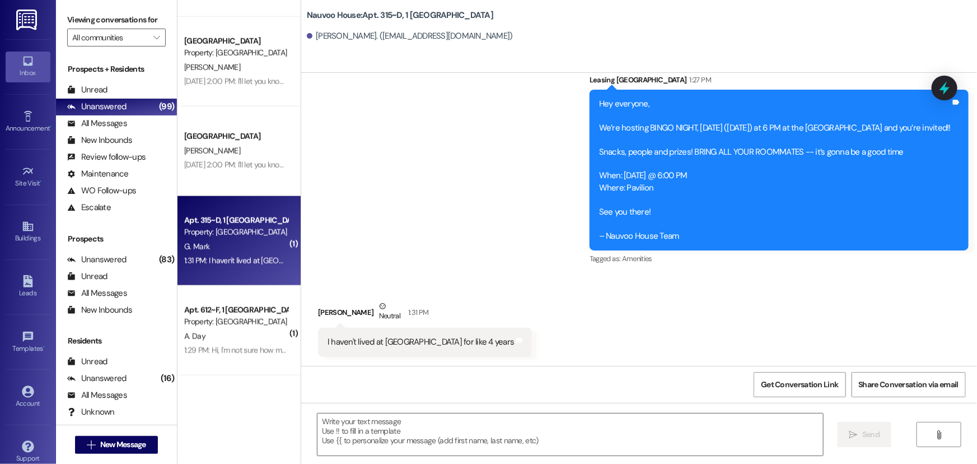
scroll to position [239, 0]
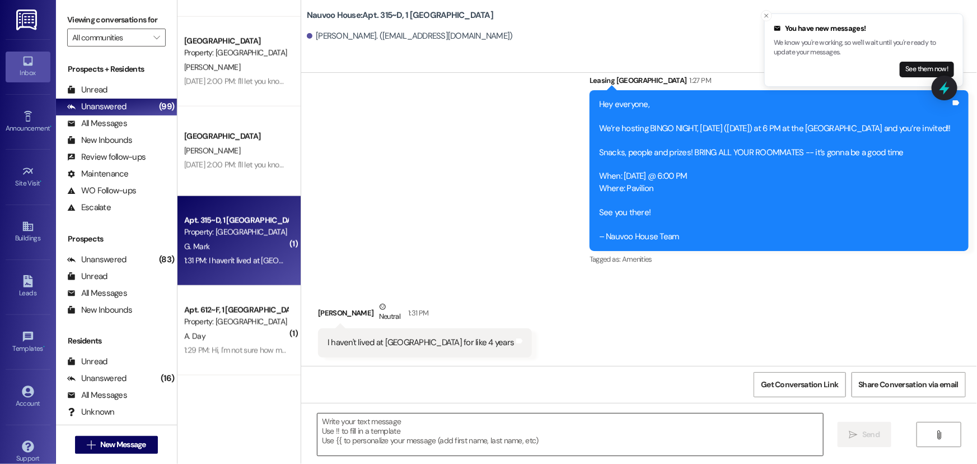
click at [370, 425] on textarea at bounding box center [571, 434] width 506 height 42
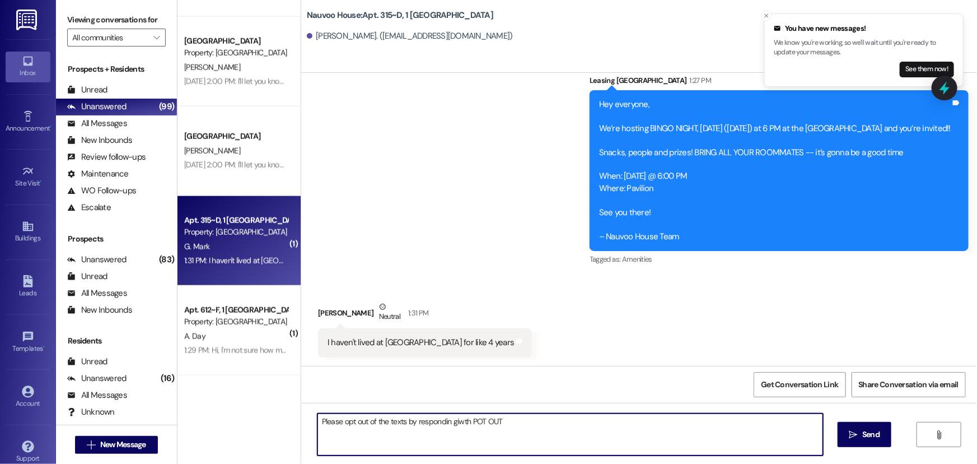
type textarea "Please opt out of the texts by responding giwth POT OUT"
drag, startPoint x: 461, startPoint y: 418, endPoint x: 477, endPoint y: 442, distance: 29.2
click at [477, 444] on textarea "Please opt out of the texts by responding giwth POT OUT" at bounding box center [571, 434] width 506 height 42
click at [467, 420] on textarea "Please opt out of the texts by responding giwth POT OUT" at bounding box center [571, 434] width 506 height 42
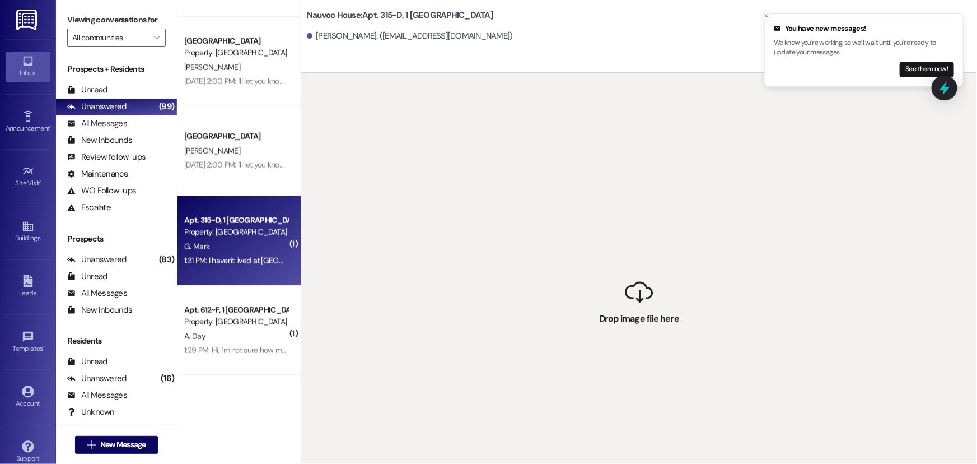
click at [232, 250] on div "G. Mark" at bounding box center [236, 247] width 106 height 14
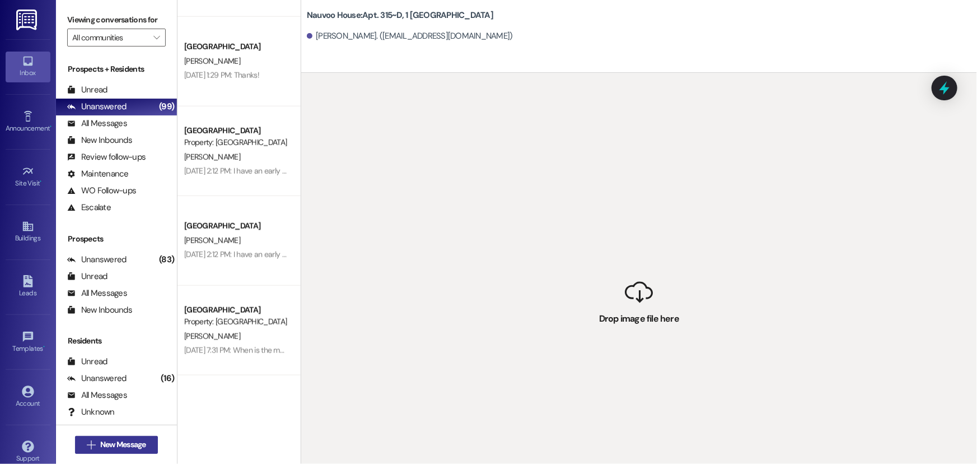
click at [102, 444] on span "New Message" at bounding box center [123, 445] width 46 height 12
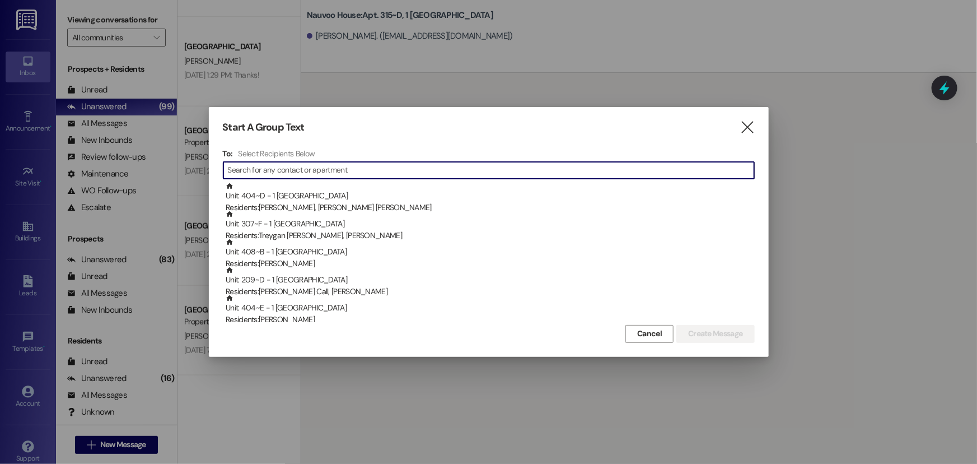
click at [265, 172] on input at bounding box center [491, 170] width 526 height 16
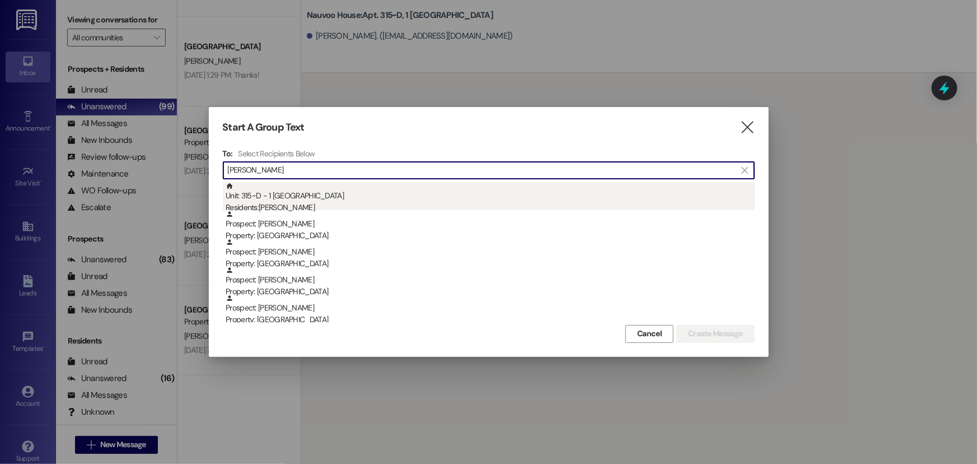
type input "gavin ma"
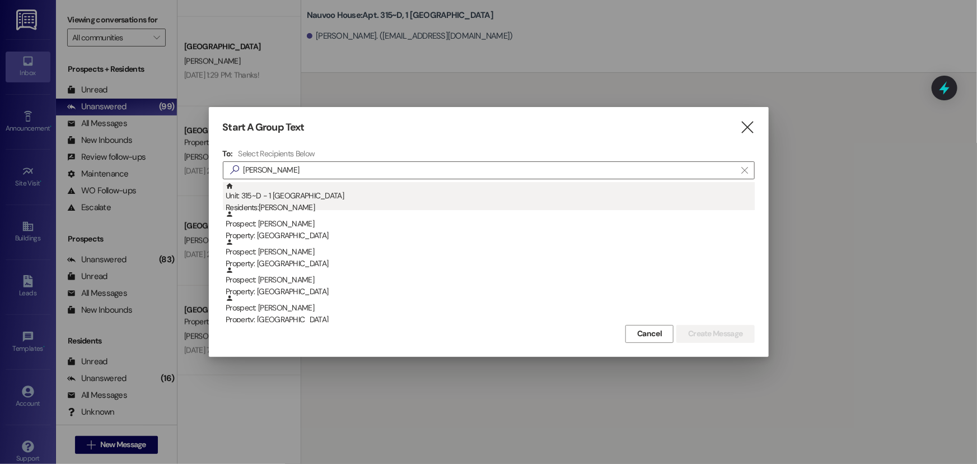
click at [255, 199] on div "Unit: 315~D - 1 Nauvoo House Residents: Gavin Mark" at bounding box center [490, 198] width 529 height 32
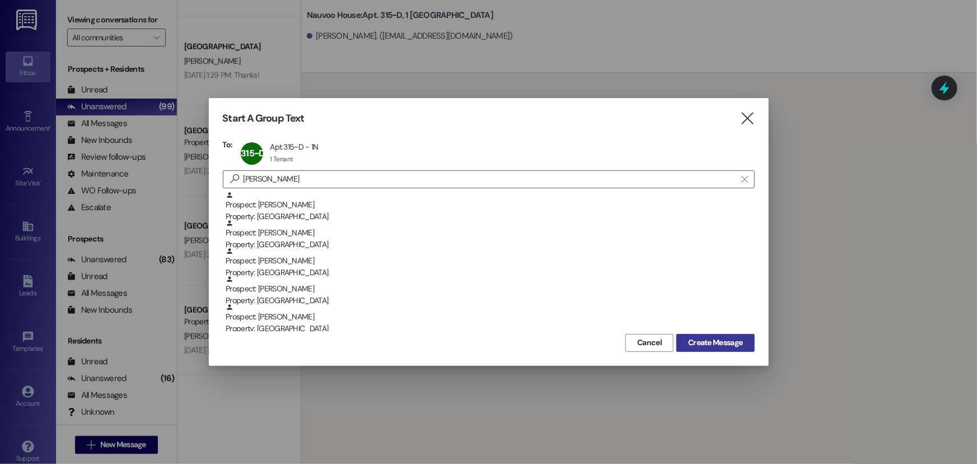
click at [689, 340] on span "Create Message" at bounding box center [715, 343] width 54 height 12
